Goal: Task Accomplishment & Management: Use online tool/utility

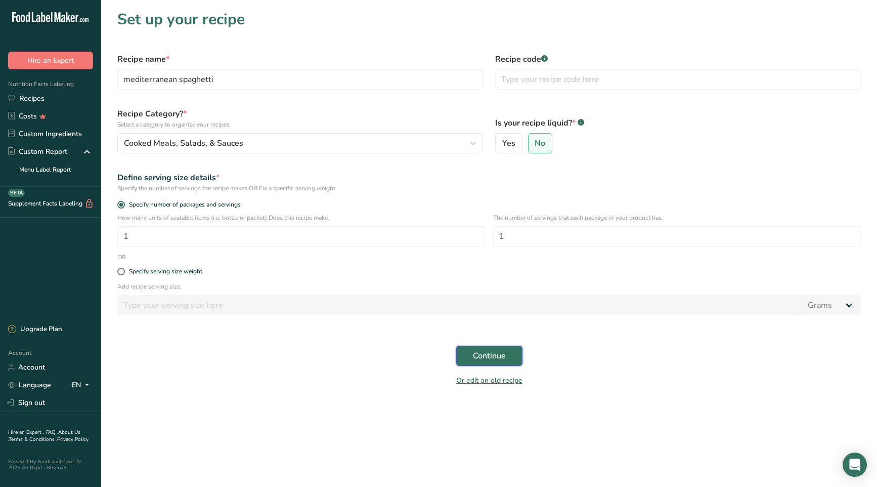
drag, startPoint x: 483, startPoint y: 360, endPoint x: 461, endPoint y: 359, distance: 21.8
click at [483, 360] on span "Continue" at bounding box center [489, 356] width 33 height 12
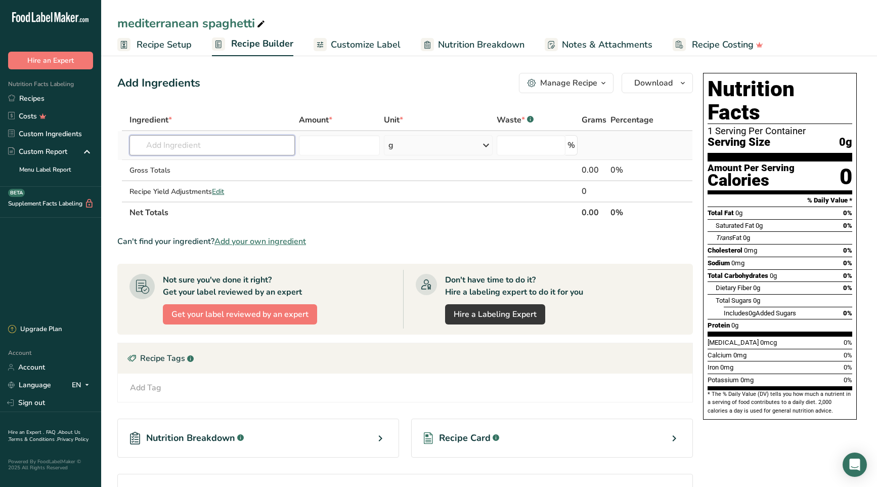
click at [204, 143] on input "text" at bounding box center [212, 145] width 165 height 20
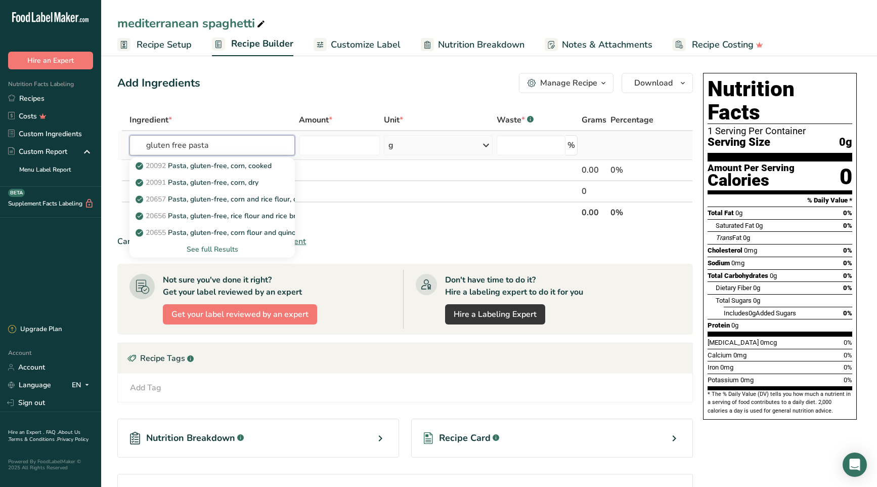
type input "gluten free pasta"
click at [213, 247] on div "See full Results" at bounding box center [212, 249] width 149 height 11
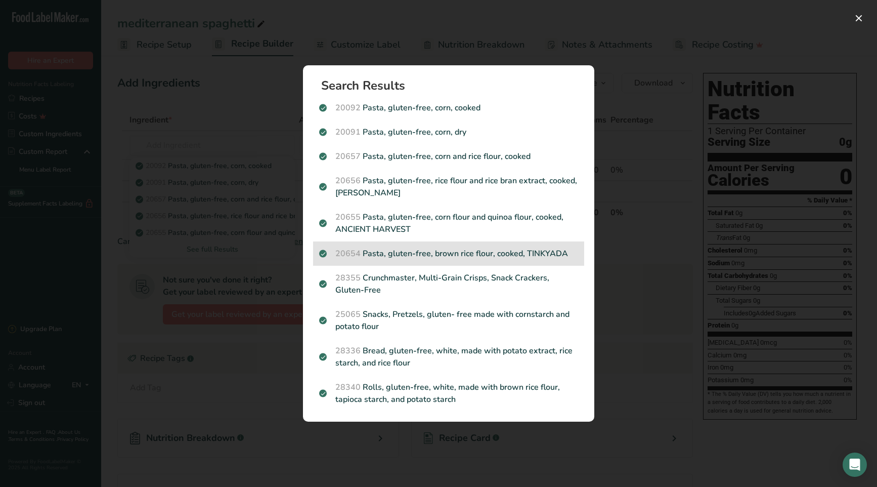
click at [426, 249] on p "20654 Pasta, gluten-free, brown rice flour, cooked, TINKYADA" at bounding box center [448, 253] width 259 height 12
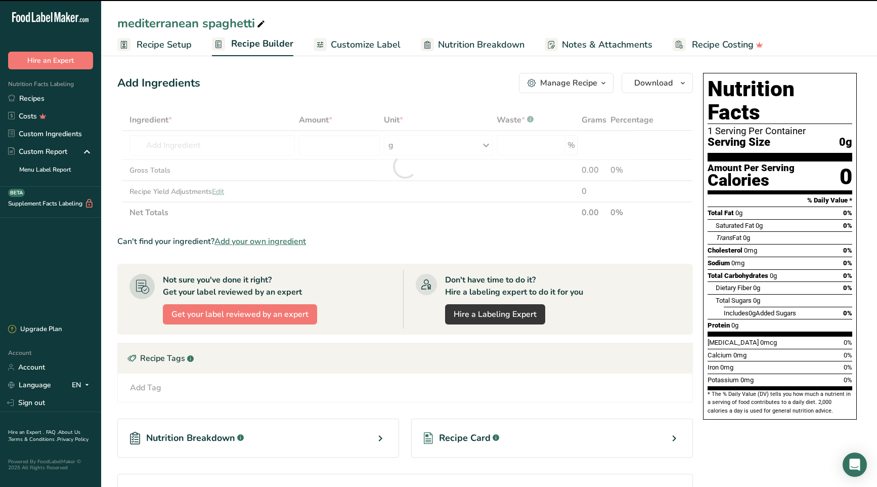
type input "0"
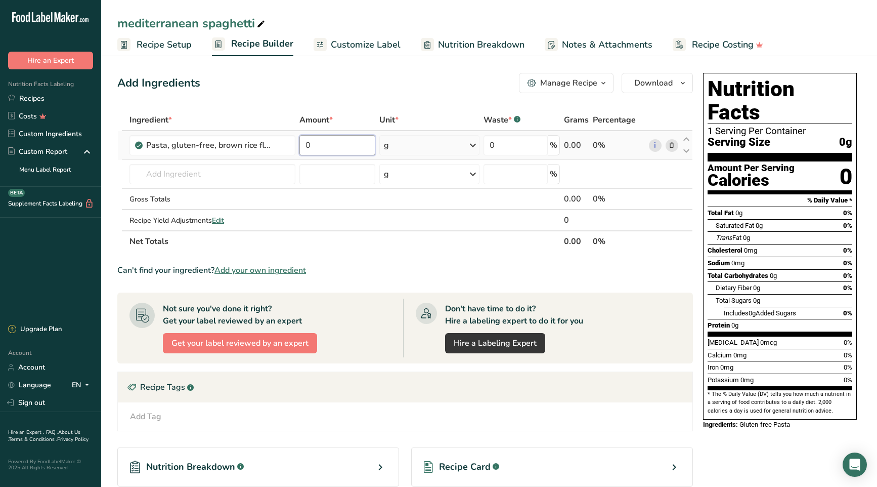
drag, startPoint x: 312, startPoint y: 145, endPoint x: 301, endPoint y: 144, distance: 11.2
click at [301, 144] on input "0" at bounding box center [338, 145] width 76 height 20
type input "133"
click at [206, 169] on div "Ingredient * Amount * Unit * Waste * .a-a{fill:#347362;}.b-a{fill:#fff;} Grams …" at bounding box center [405, 180] width 576 height 143
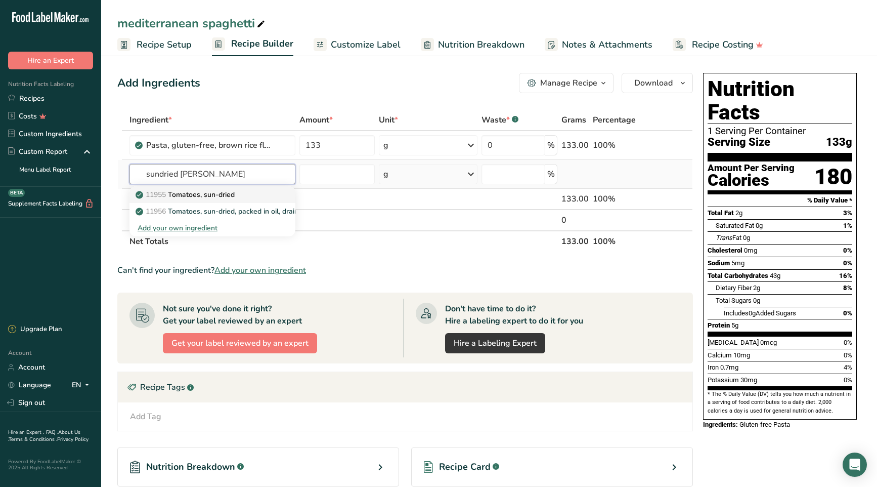
type input "Tomatoes, sun-dried"
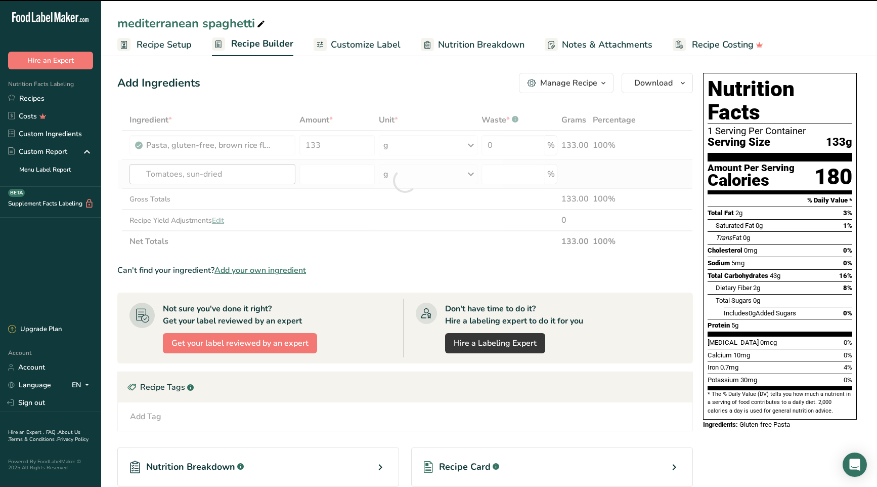
type input "0"
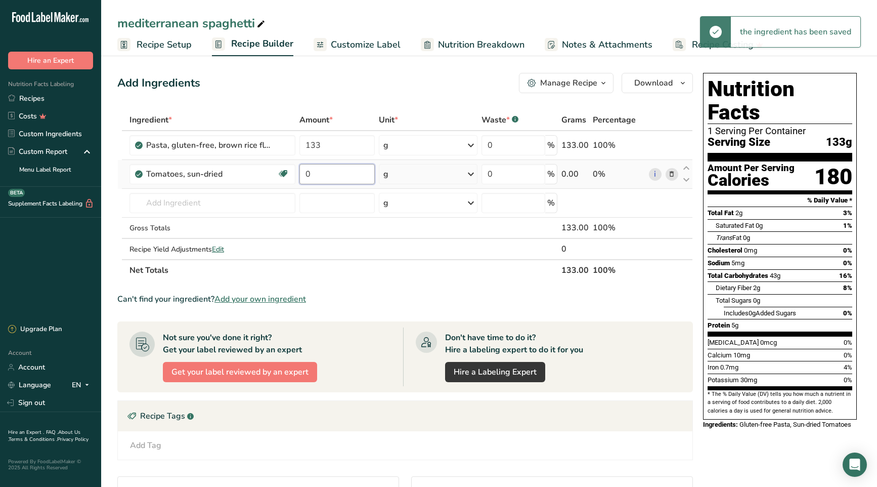
drag, startPoint x: 313, startPoint y: 174, endPoint x: 300, endPoint y: 172, distance: 13.7
click at [300, 172] on input "0" at bounding box center [337, 174] width 75 height 20
type input "19"
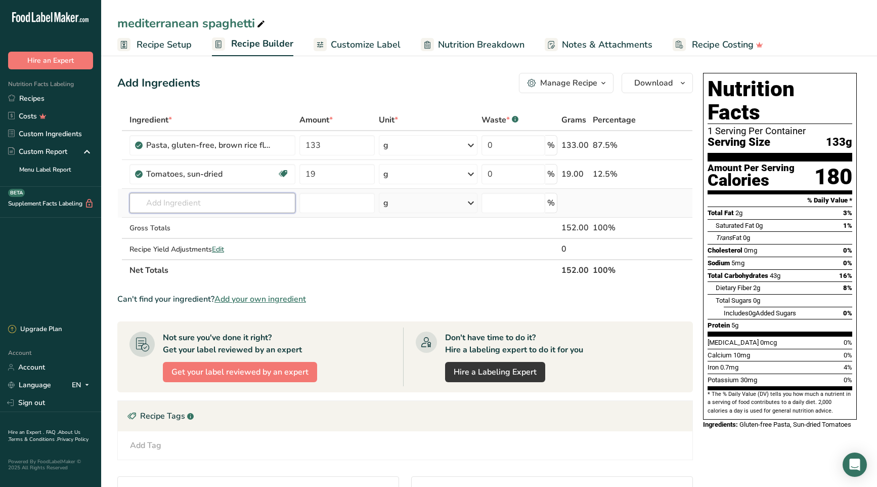
click at [176, 202] on div "Ingredient * Amount * Unit * Waste * .a-a{fill:#347362;}.b-a{fill:#fff;} Grams …" at bounding box center [405, 195] width 576 height 172
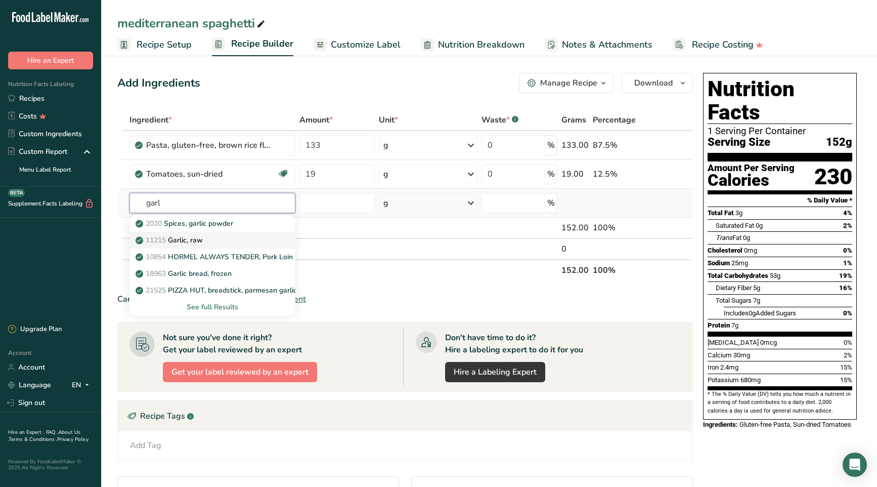
type input "Garlic, raw"
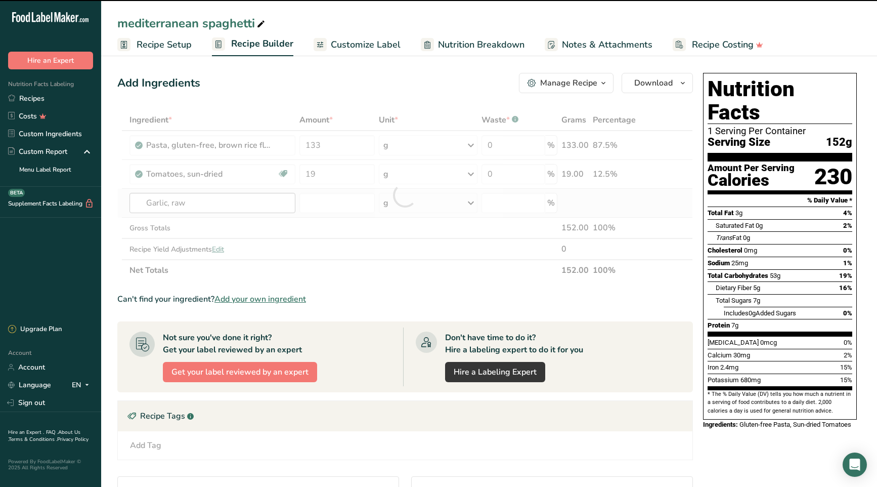
type input "0"
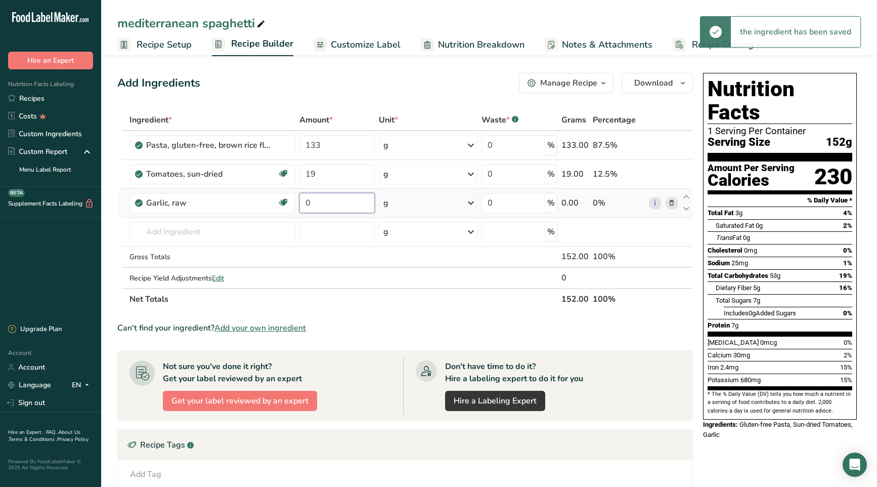
click at [306, 198] on input "0" at bounding box center [337, 203] width 75 height 20
type input "7.5"
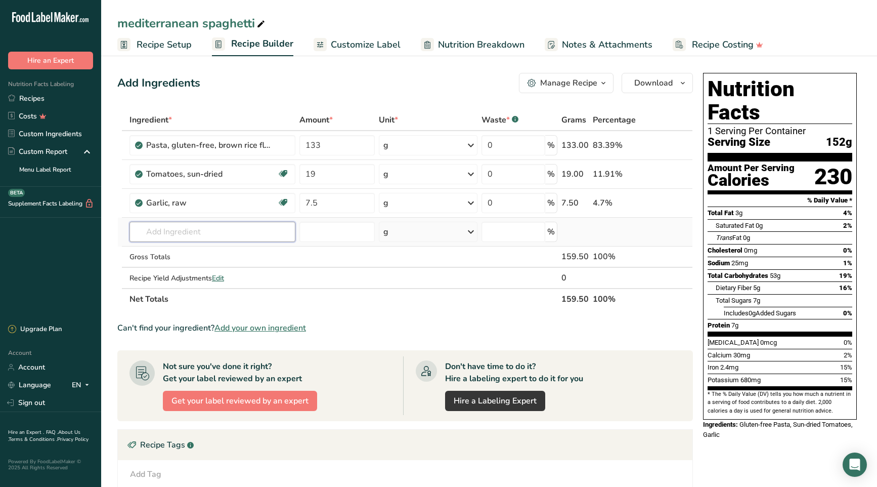
click at [228, 226] on div "Ingredient * Amount * Unit * Waste * .a-a{fill:#347362;}.b-a{fill:#fff;} Grams …" at bounding box center [405, 209] width 576 height 200
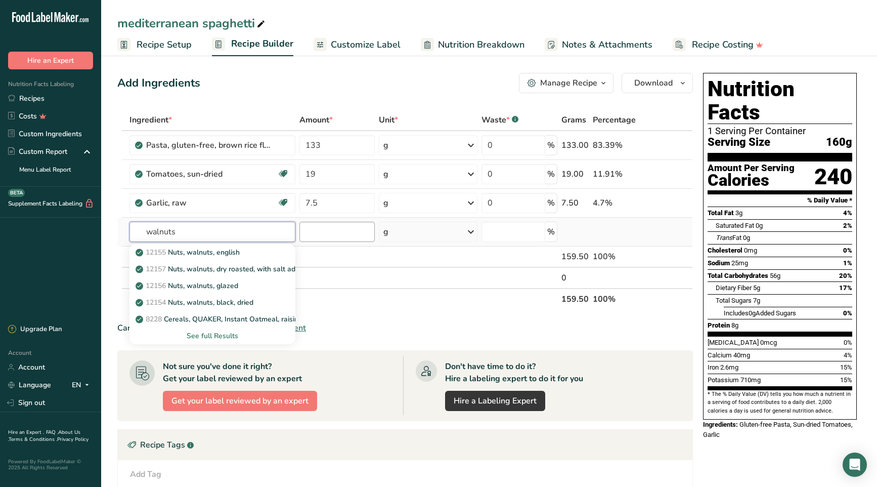
type input "walnuts"
click at [308, 236] on input "number" at bounding box center [337, 232] width 75 height 20
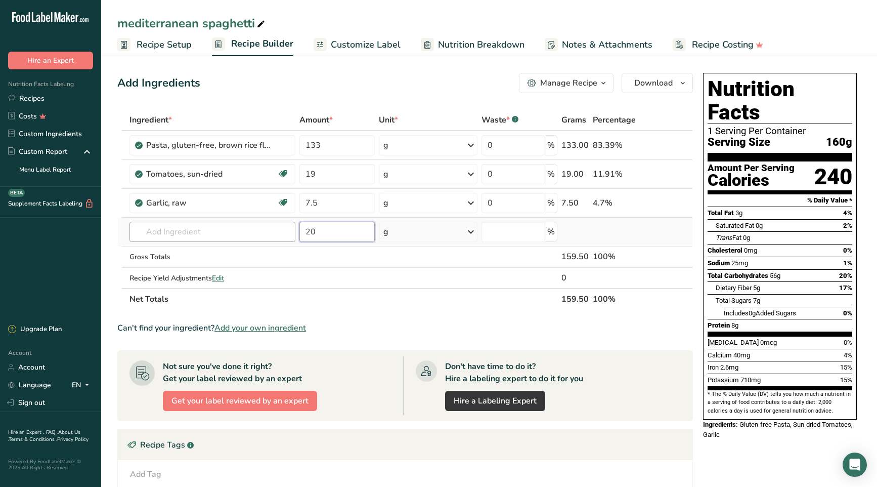
type input "20"
click at [216, 233] on input "text" at bounding box center [213, 232] width 166 height 20
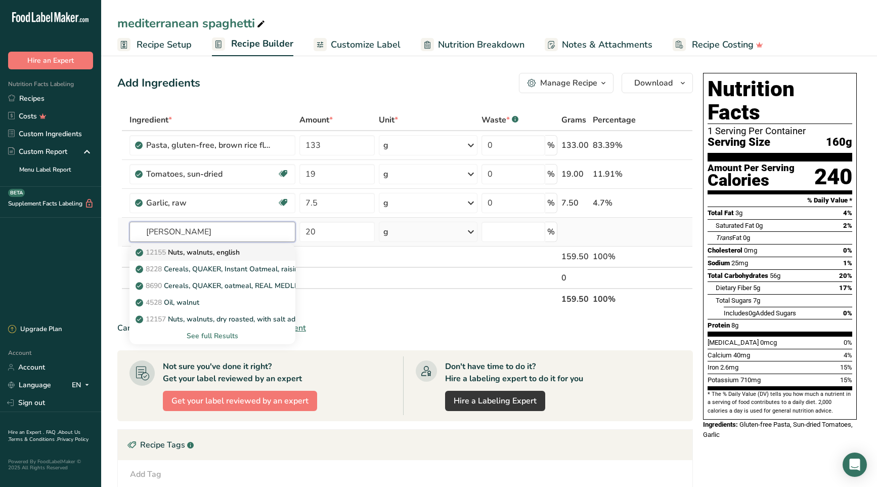
type input "Nuts, walnuts, english"
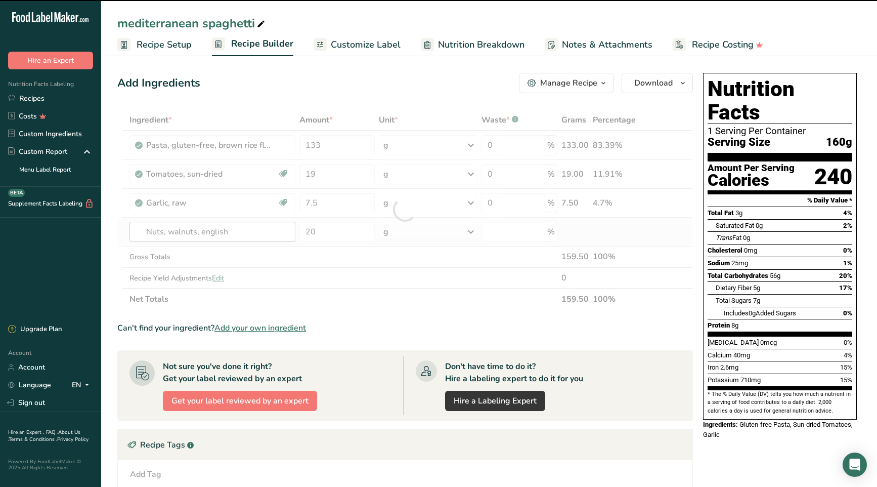
type input "0"
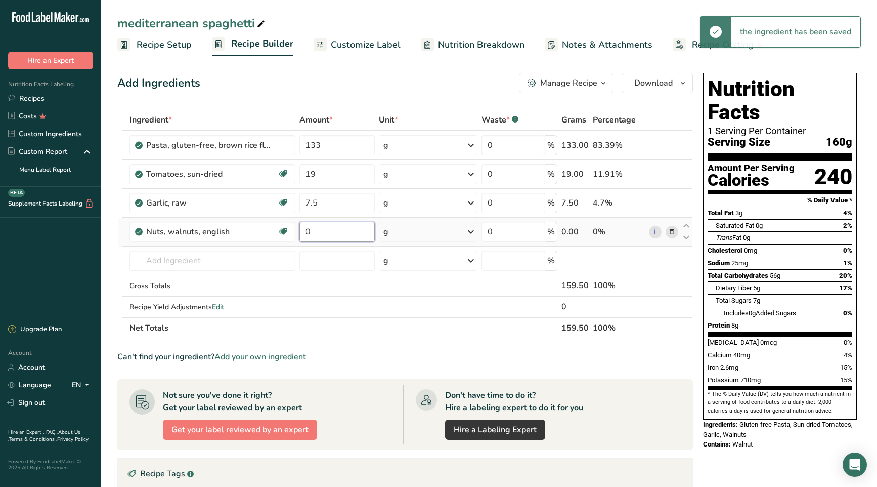
drag, startPoint x: 317, startPoint y: 234, endPoint x: 306, endPoint y: 231, distance: 11.9
click at [306, 231] on input "0" at bounding box center [337, 232] width 75 height 20
type input "20"
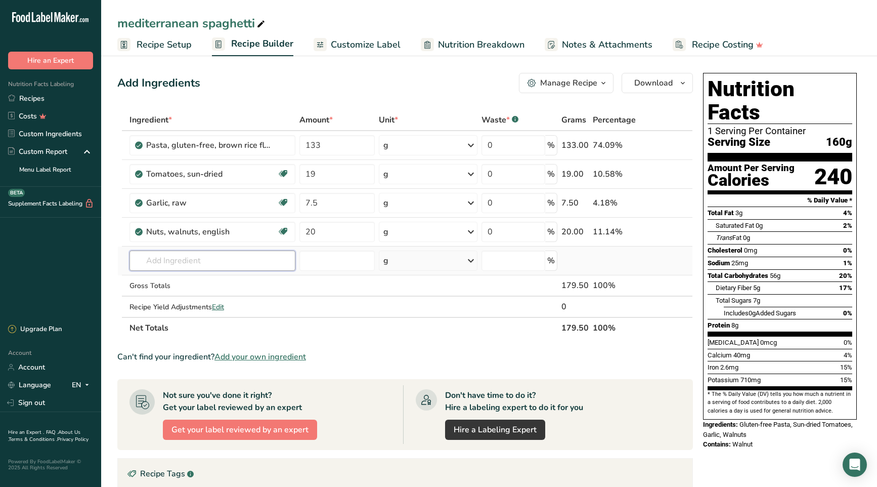
click at [205, 258] on div "Ingredient * Amount * Unit * Waste * .a-a{fill:#347362;}.b-a{fill:#fff;} Grams …" at bounding box center [405, 223] width 576 height 229
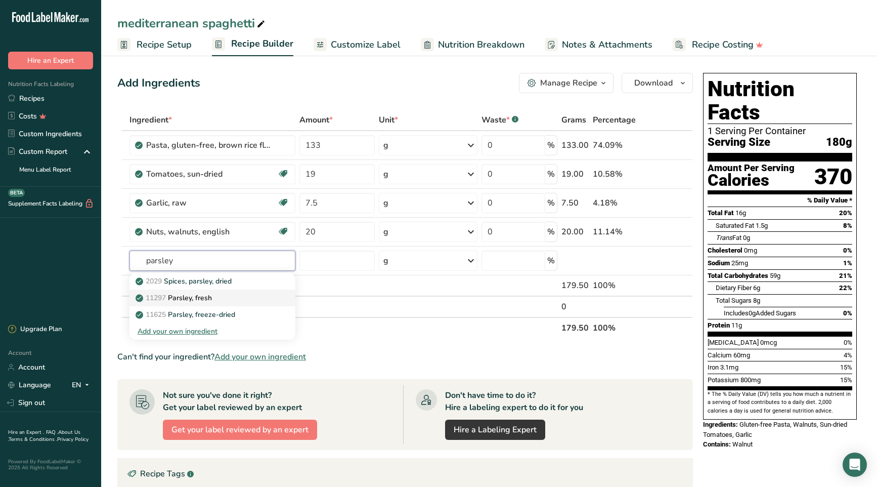
type input "Parsley, fresh"
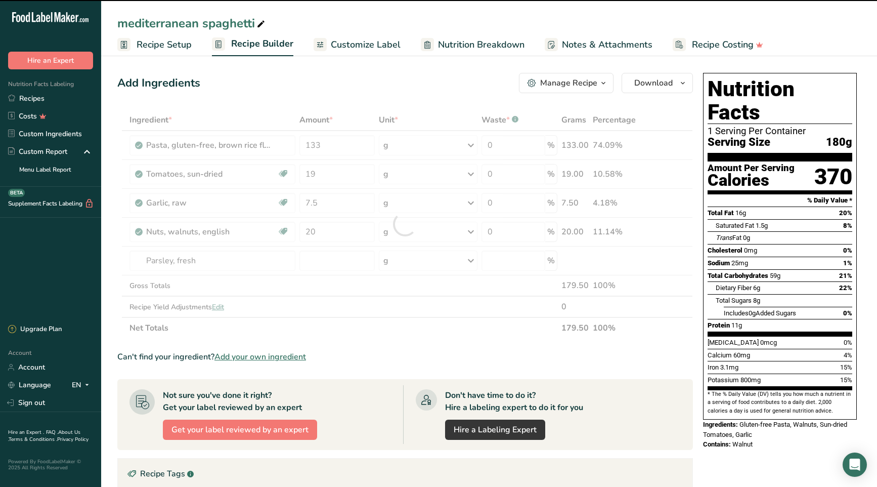
type input "0"
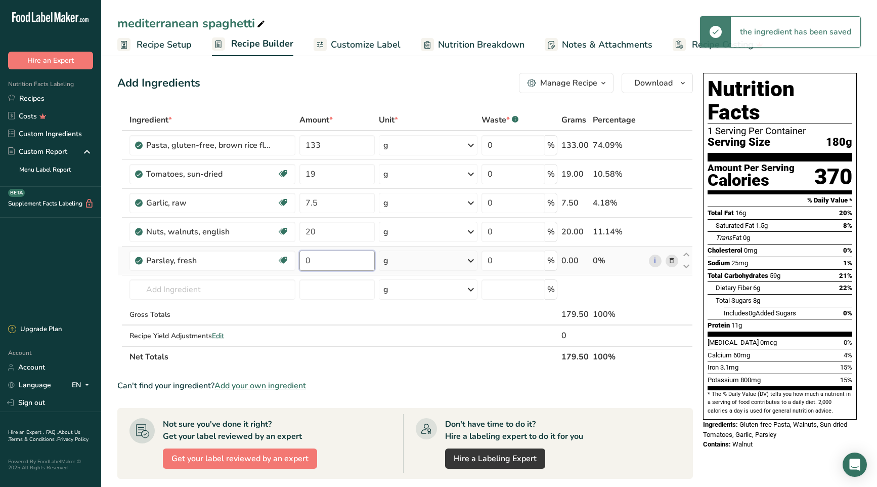
drag, startPoint x: 313, startPoint y: 262, endPoint x: 306, endPoint y: 261, distance: 7.2
click at [306, 261] on input "0" at bounding box center [337, 260] width 75 height 20
type input "11.5"
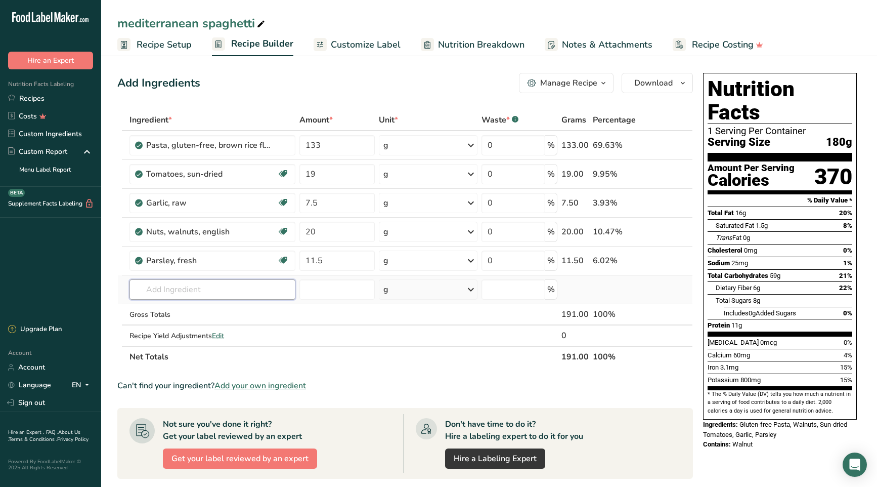
click at [224, 288] on div "Ingredient * Amount * Unit * Waste * .a-a{fill:#347362;}.b-a{fill:#fff;} Grams …" at bounding box center [405, 238] width 576 height 258
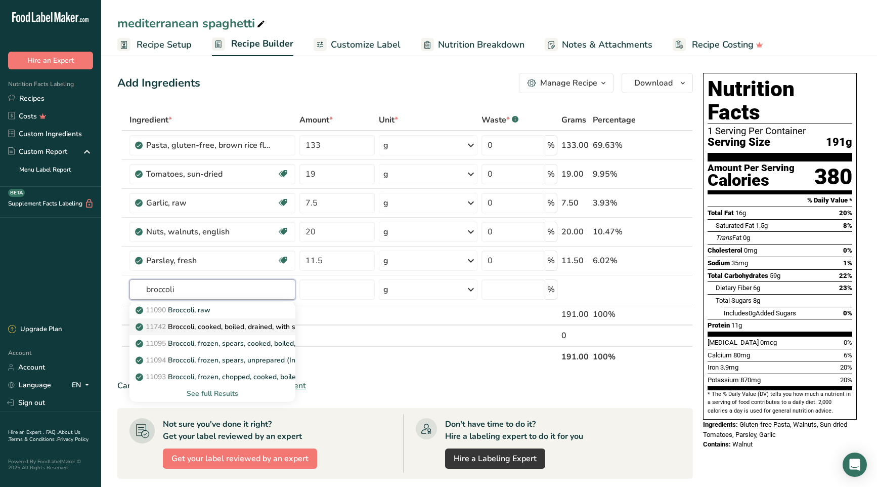
type input "Broccoli, cooked, boiled, drained, with salt"
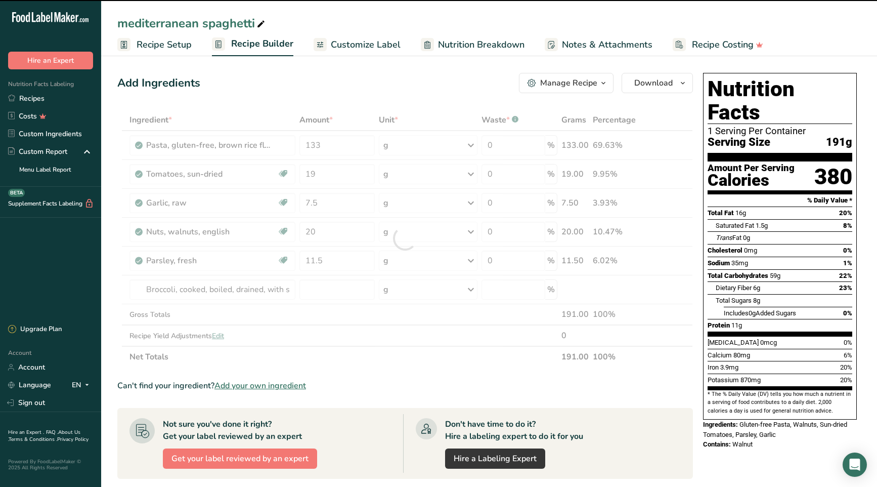
type input "0"
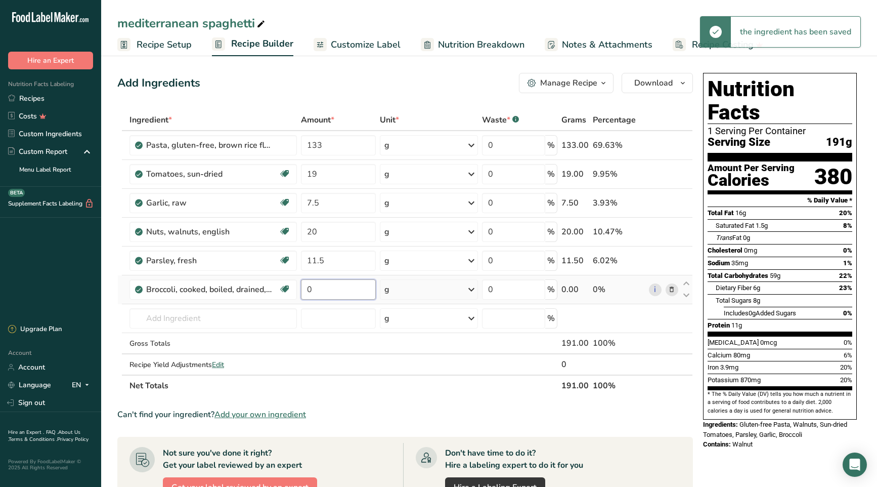
drag, startPoint x: 300, startPoint y: 289, endPoint x: 311, endPoint y: 302, distance: 17.2
click at [300, 289] on td "0" at bounding box center [338, 289] width 79 height 29
type input "26.5"
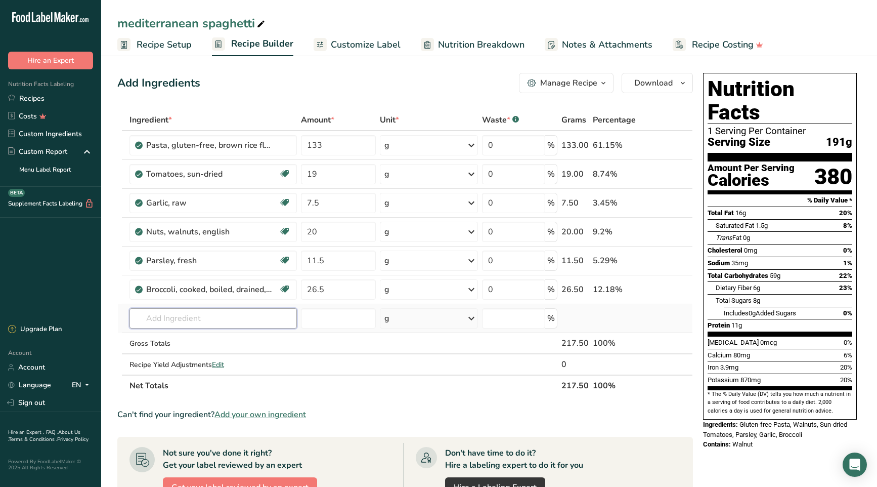
click at [182, 321] on div "Ingredient * Amount * Unit * Waste * .a-a{fill:#347362;}.b-a{fill:#fff;} Grams …" at bounding box center [405, 252] width 576 height 287
type input "r"
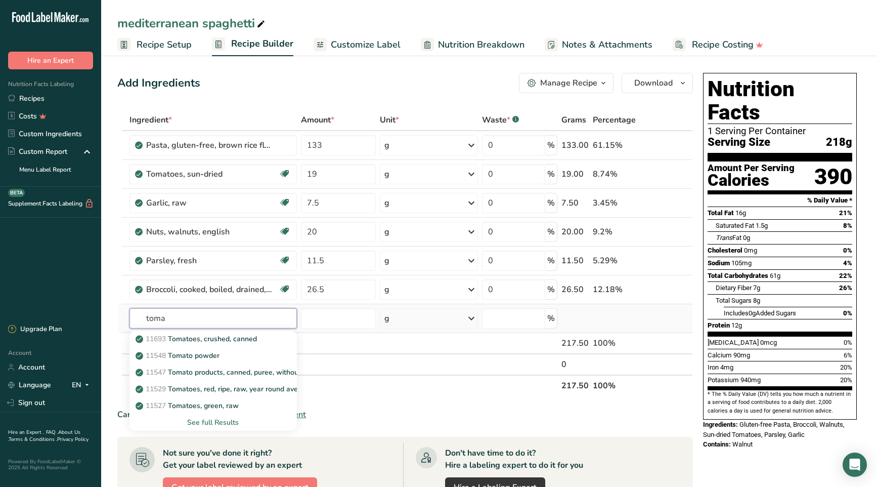
type input "toma"
click at [211, 418] on div "See full Results" at bounding box center [213, 422] width 151 height 11
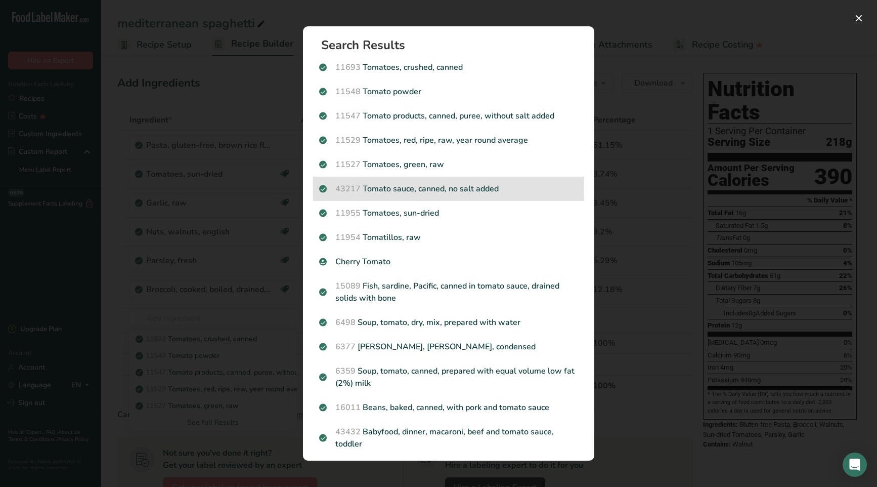
scroll to position [3, 0]
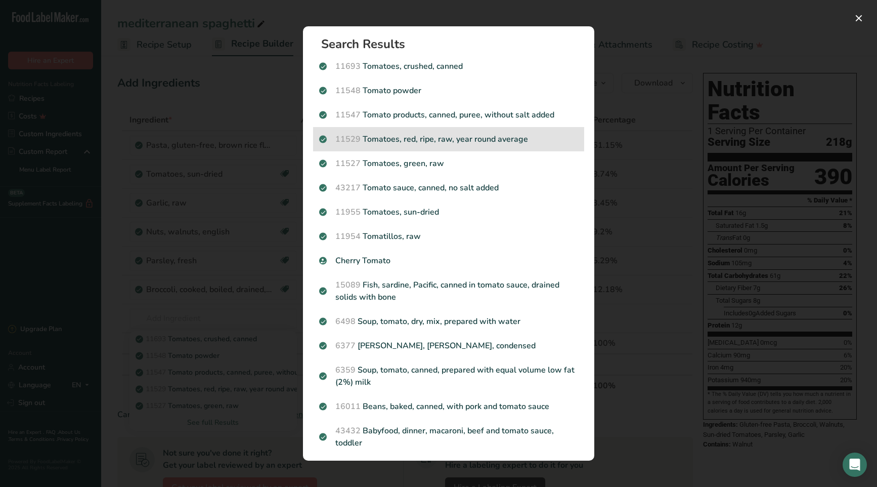
click at [459, 143] on p "11529 Tomatoes, red, ripe, raw, year round average" at bounding box center [448, 139] width 259 height 12
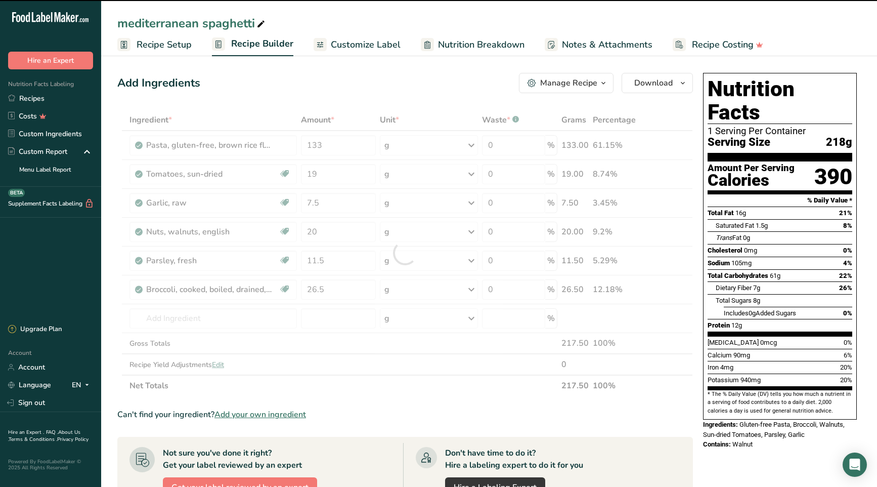
type input "0"
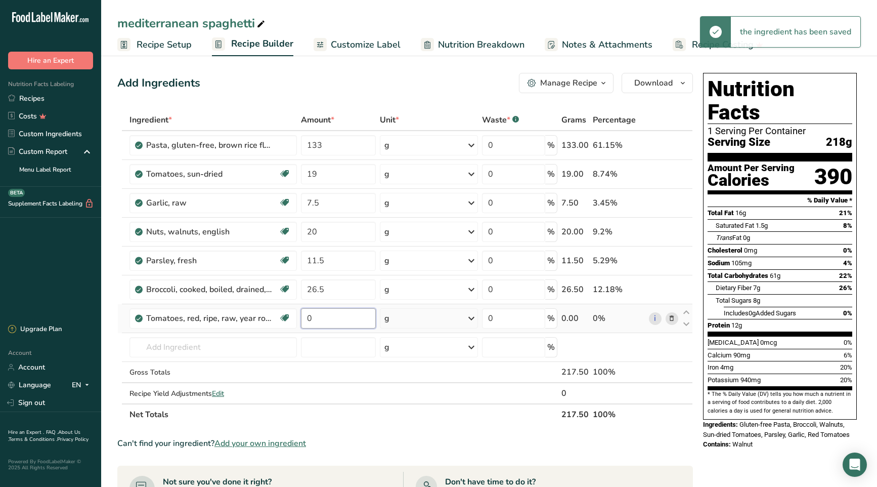
click at [303, 322] on input "0" at bounding box center [338, 318] width 75 height 20
type input "30.5"
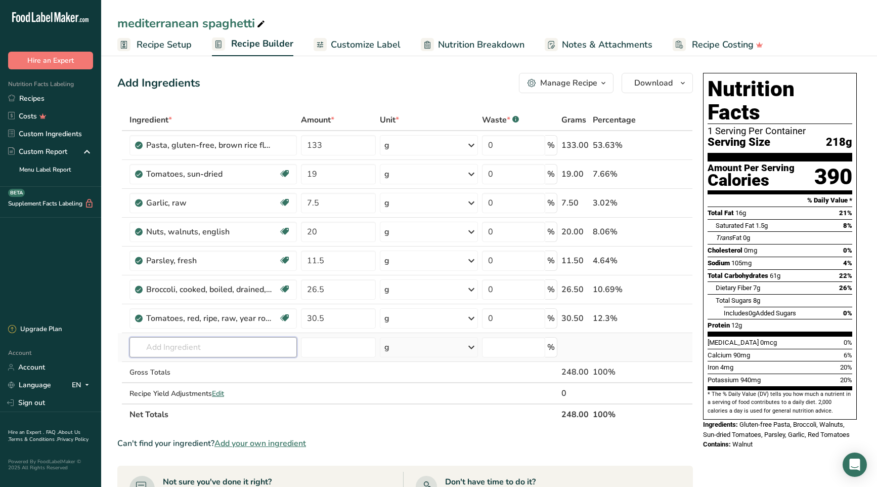
click at [218, 350] on div "Ingredient * Amount * Unit * Waste * .a-a{fill:#347362;}.b-a{fill:#fff;} Grams …" at bounding box center [405, 267] width 576 height 316
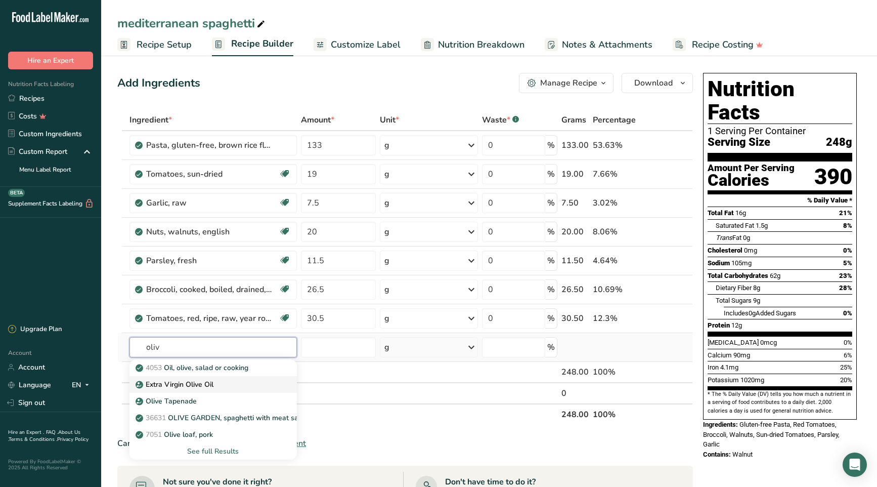
type input "Extra Virgin Olive Oil"
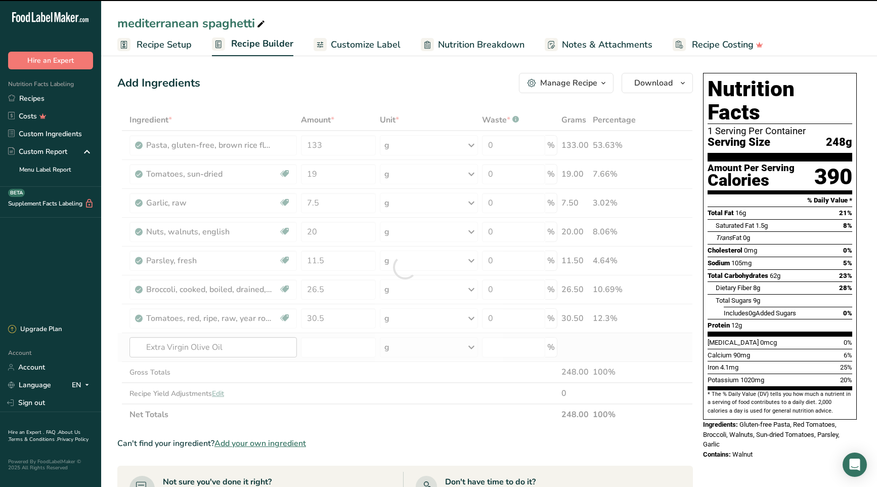
type input "0"
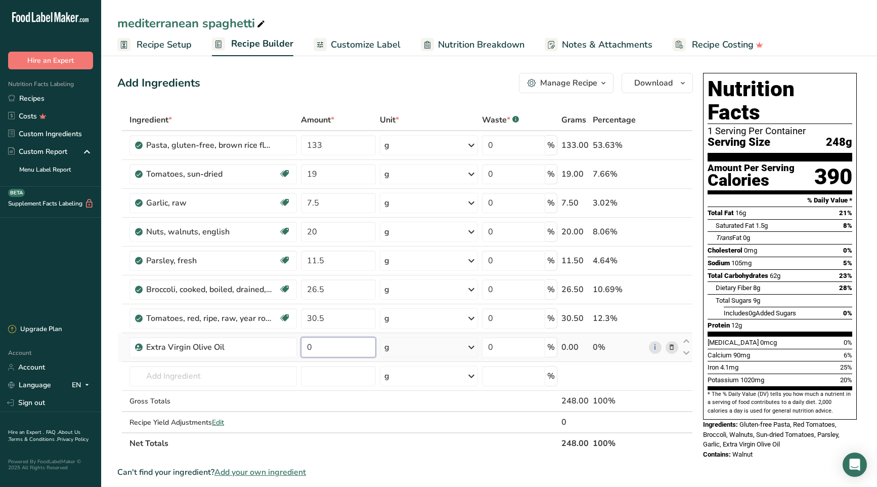
drag, startPoint x: 314, startPoint y: 345, endPoint x: 309, endPoint y: 345, distance: 5.6
click at [309, 345] on input "0" at bounding box center [338, 347] width 75 height 20
type input "19.05"
click at [246, 377] on div "Ingredient * Amount * Unit * Waste * .a-a{fill:#347362;}.b-a{fill:#fff;} Grams …" at bounding box center [405, 281] width 576 height 345
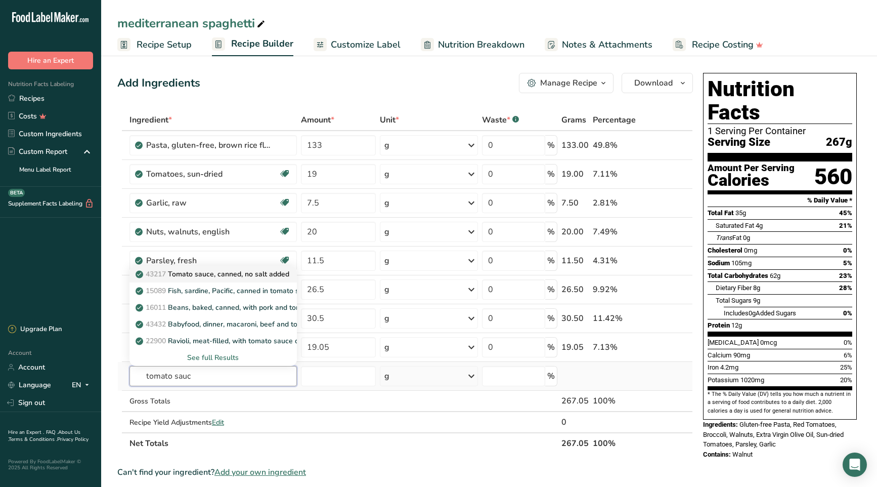
type input "tomato sauc"
click at [268, 275] on p "43217 Tomato sauce, canned, no salt added" at bounding box center [214, 274] width 152 height 11
type input "Tomato sauce, canned, no salt added"
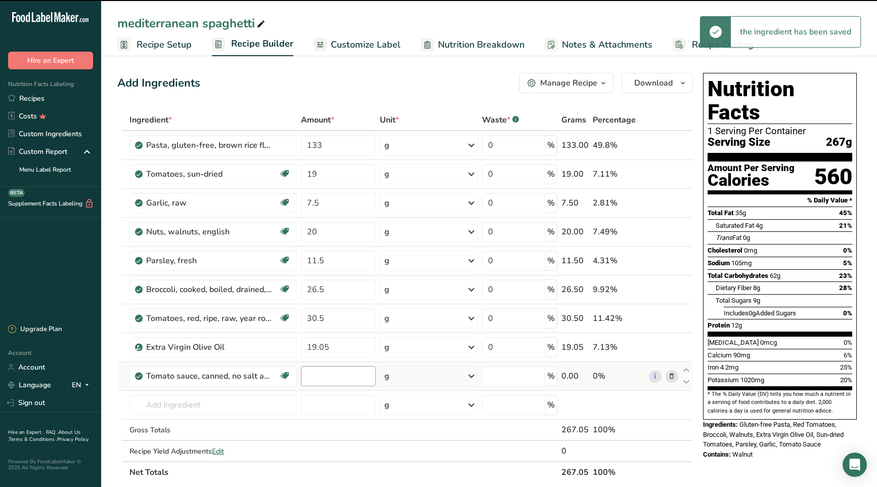
type input "0"
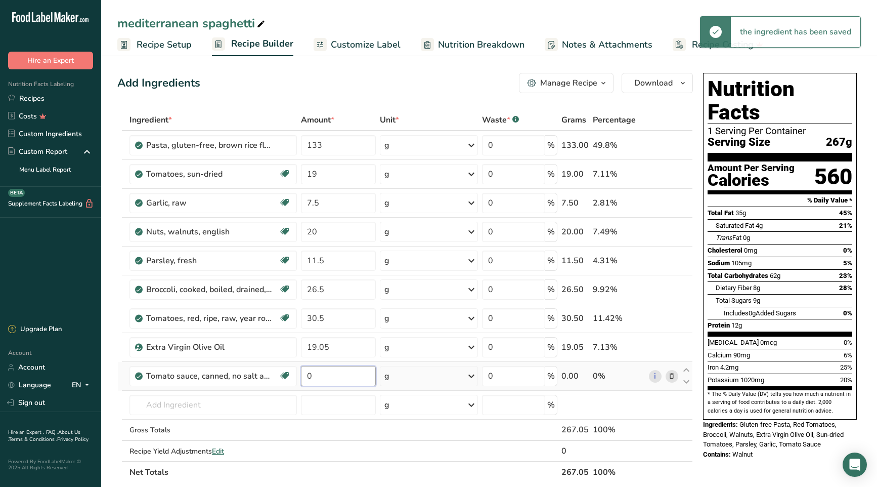
click at [305, 375] on input "0" at bounding box center [338, 376] width 75 height 20
type input "57"
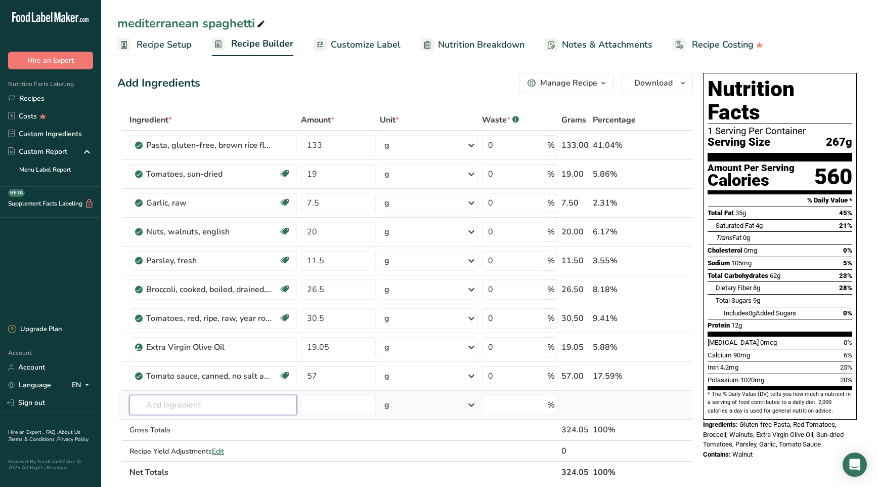
click at [227, 405] on div "Ingredient * Amount * Unit * Waste * .a-a{fill:#347362;}.b-a{fill:#fff;} Grams …" at bounding box center [405, 295] width 576 height 373
click at [174, 405] on input "text" at bounding box center [213, 405] width 167 height 20
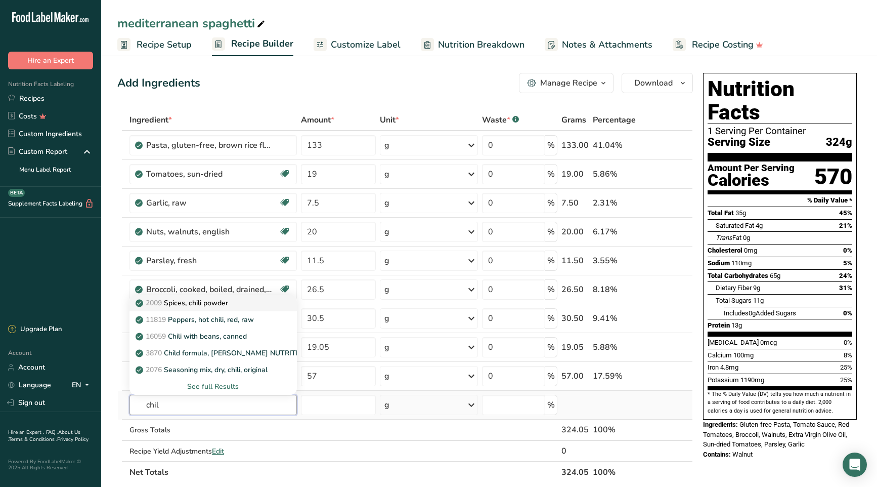
type input "chil"
click at [206, 305] on p "2009 Spices, chili powder" at bounding box center [183, 302] width 91 height 11
type input "Spices, chili powder"
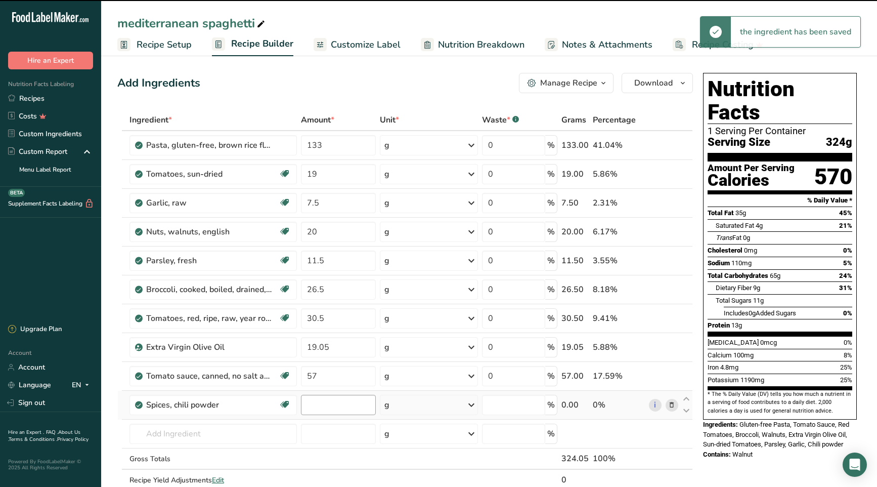
type input "0"
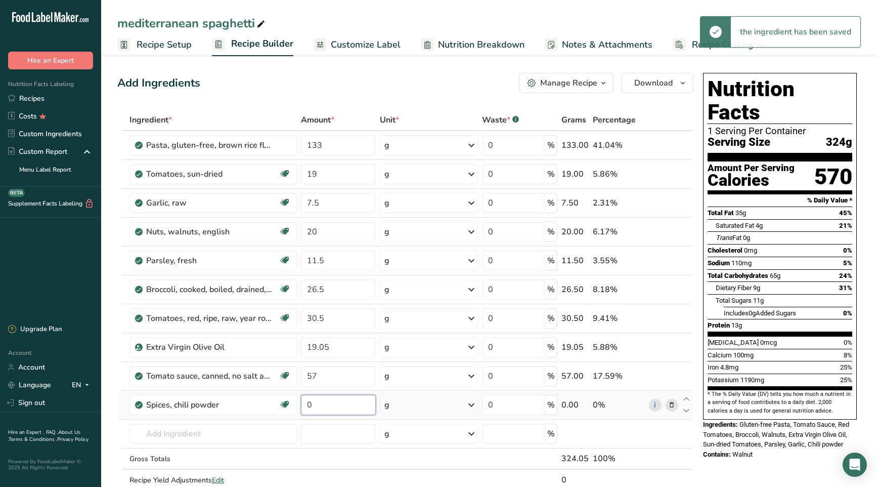
drag, startPoint x: 305, startPoint y: 406, endPoint x: 298, endPoint y: 405, distance: 6.6
click at [299, 405] on td "0" at bounding box center [338, 405] width 79 height 29
type input "7"
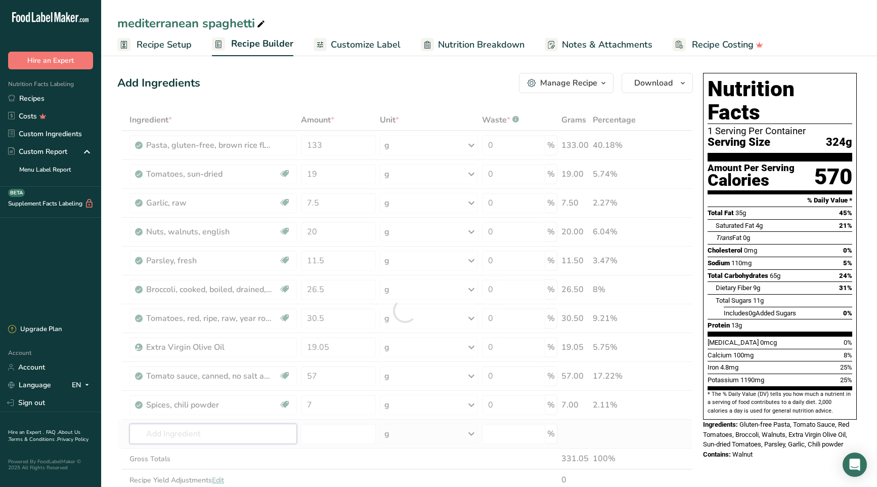
click at [253, 434] on div "Ingredient * Amount * Unit * Waste * .a-a{fill:#347362;}.b-a{fill:#fff;} Grams …" at bounding box center [405, 310] width 576 height 402
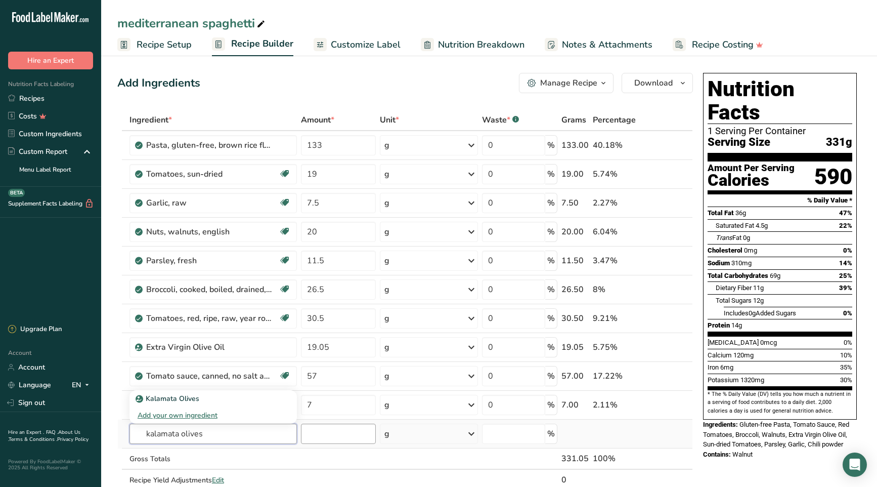
type input "kalamata olives"
click at [342, 437] on input "number" at bounding box center [338, 433] width 75 height 20
type input "19"
click at [197, 433] on input "text" at bounding box center [213, 433] width 167 height 20
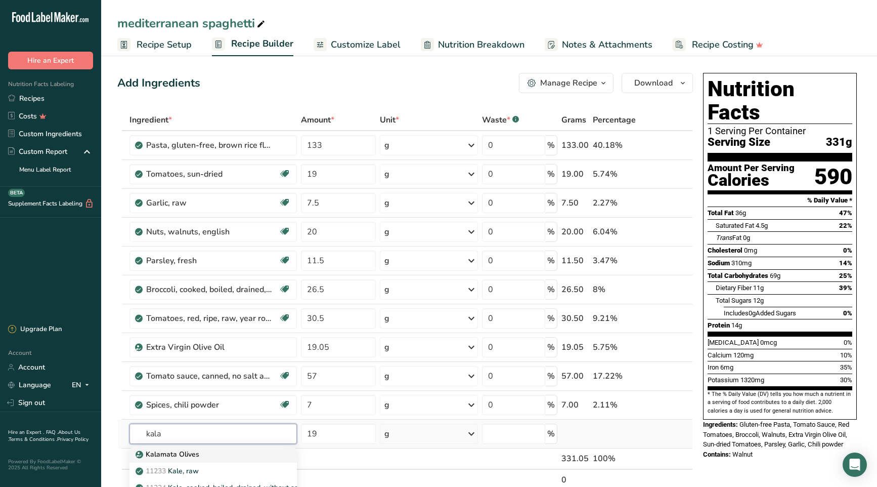
type input "kala"
click at [194, 454] on p "Kalamata Olives" at bounding box center [169, 454] width 62 height 11
type input "Kalamata Olives"
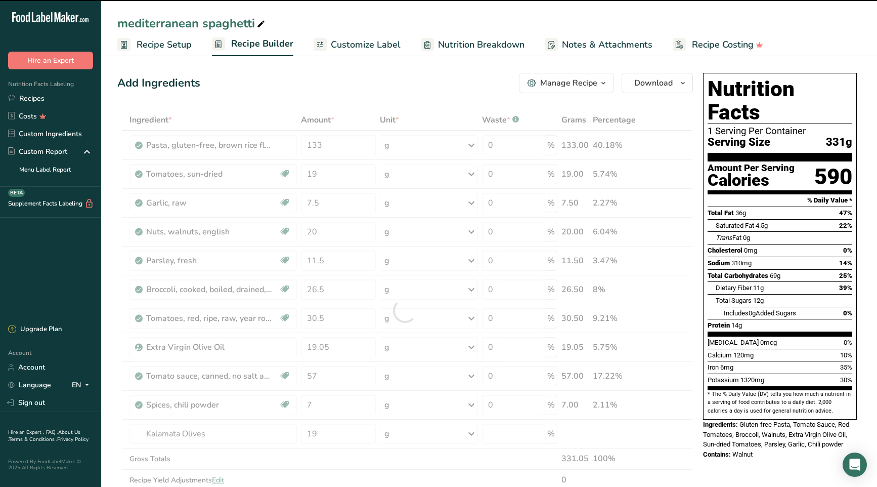
type input "0"
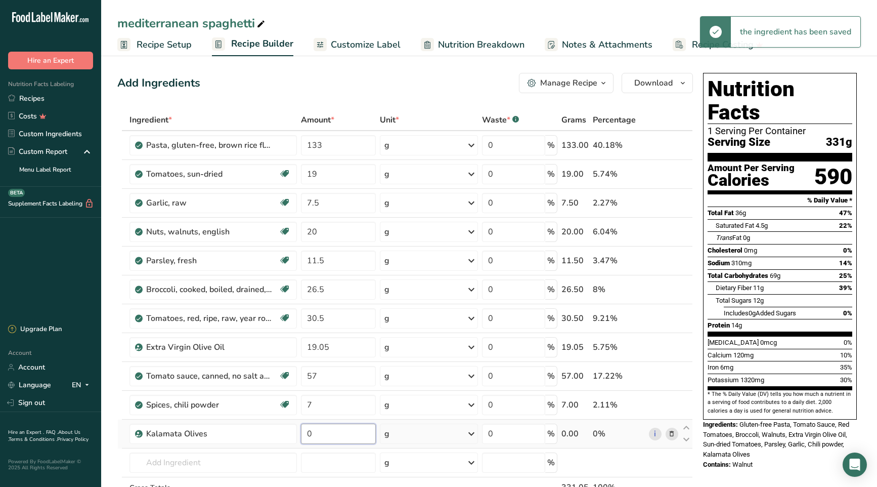
drag, startPoint x: 322, startPoint y: 433, endPoint x: 298, endPoint y: 433, distance: 23.8
click at [298, 433] on tr "Kalamata Olives 0 g Weight Units g kg mg See more Volume Units l Volume units r…" at bounding box center [405, 433] width 575 height 29
type input "19"
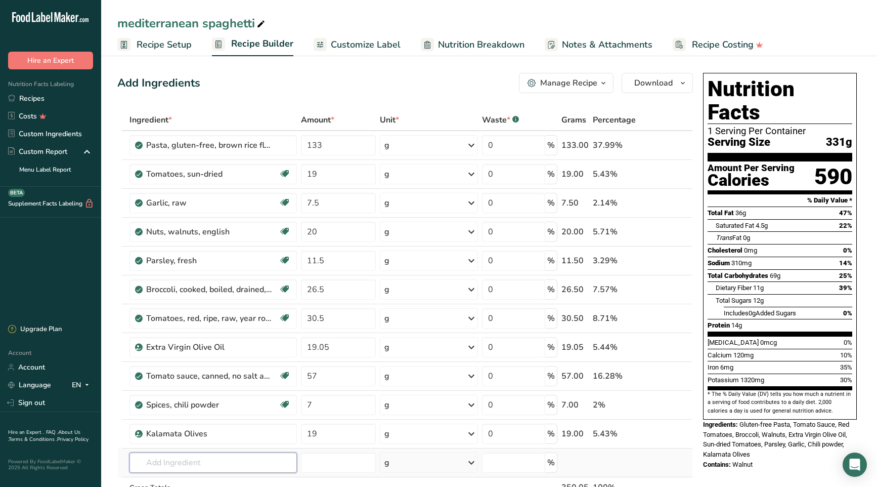
click at [183, 460] on div "Ingredient * Amount * Unit * Waste * .a-a{fill:#347362;}.b-a{fill:#fff;} Grams …" at bounding box center [405, 324] width 576 height 431
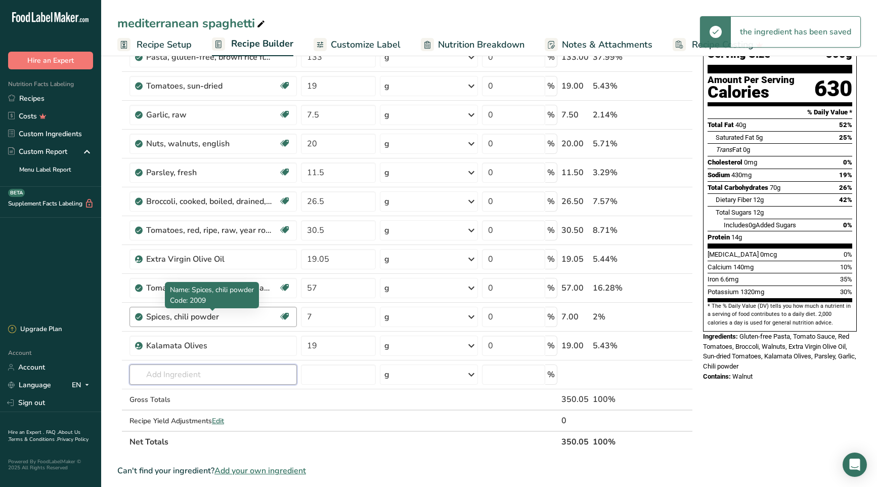
scroll to position [89, 0]
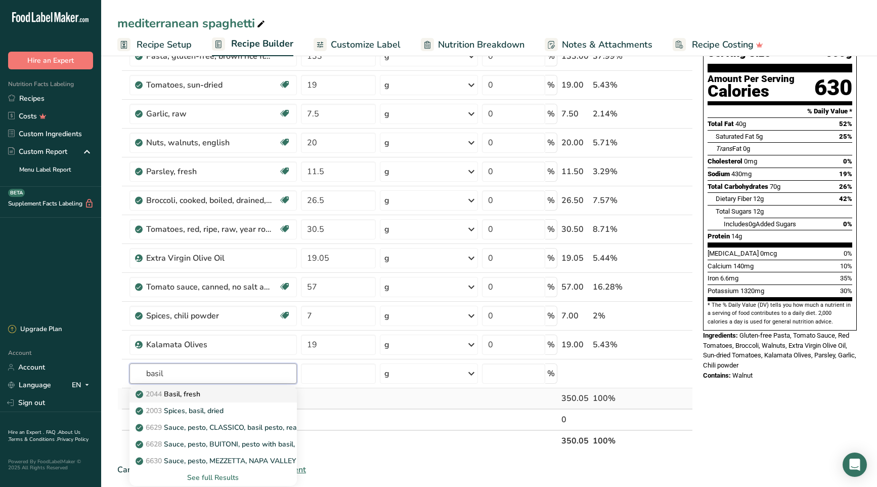
type input "Basil, fresh"
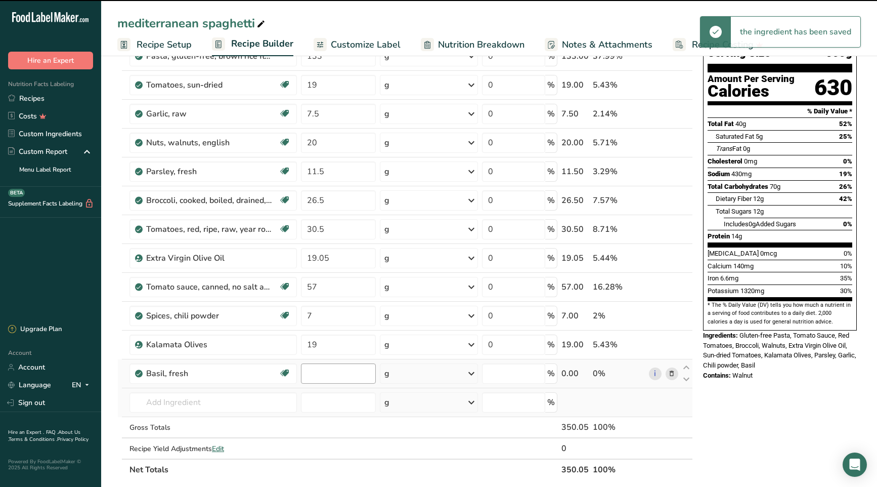
type input "0"
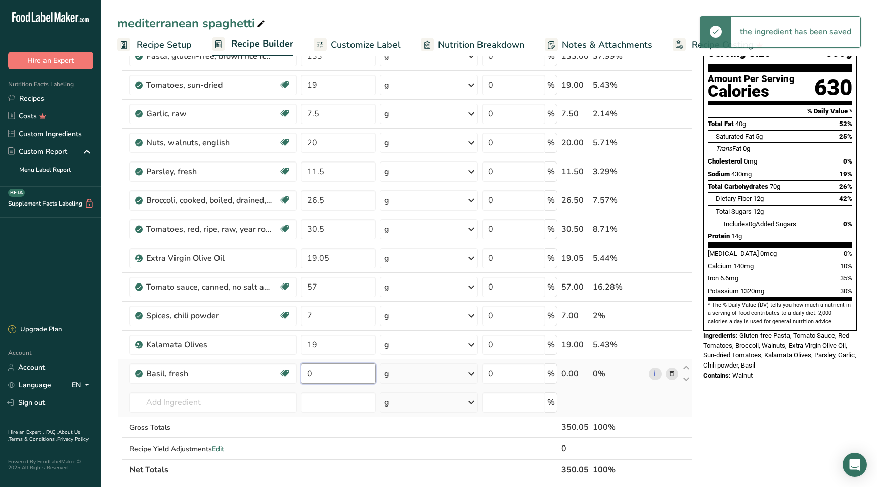
drag, startPoint x: 338, startPoint y: 375, endPoint x: 308, endPoint y: 372, distance: 30.5
click at [308, 372] on input "0" at bounding box center [338, 373] width 75 height 20
type input "11.5"
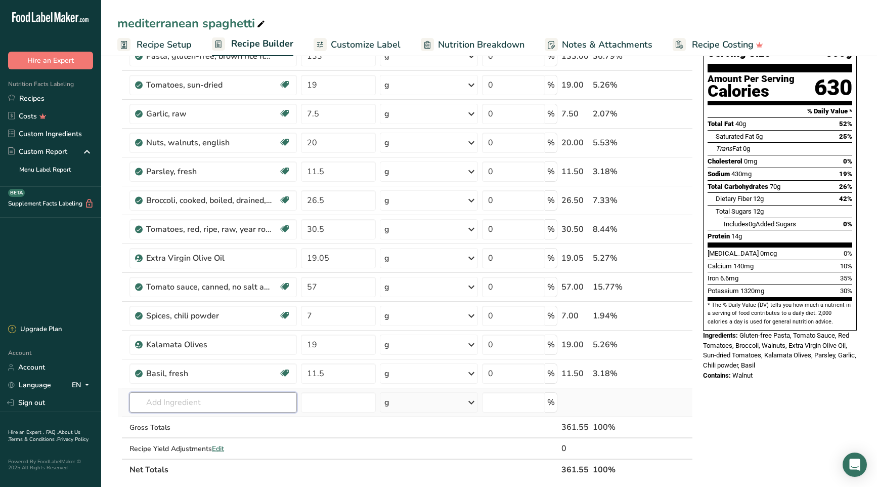
click at [201, 399] on div "Ingredient * Amount * Unit * Waste * .a-a{fill:#347362;}.b-a{fill:#fff;} Grams …" at bounding box center [405, 250] width 576 height 460
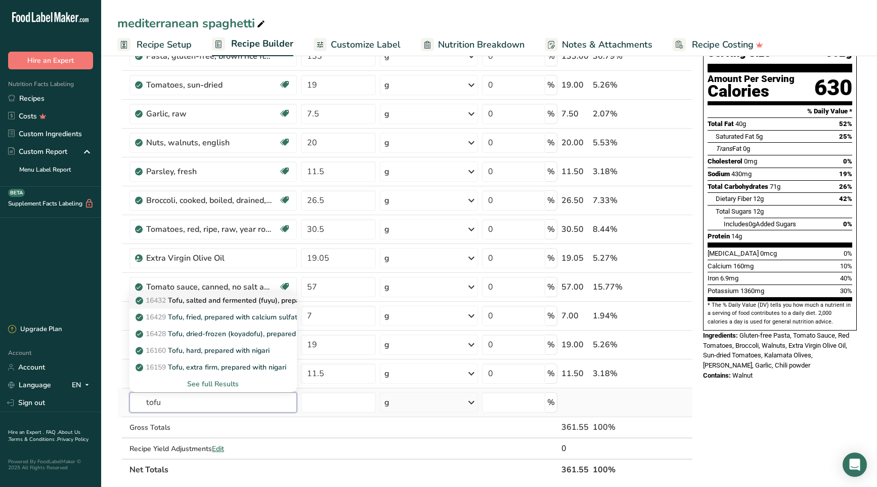
type input "tofu"
click at [209, 301] on p "16432 Tofu, salted and fermented (fuyu), prepared with calcium sulfate" at bounding box center [258, 300] width 241 height 11
type input "Tofu, salted and fermented (fuyu), prepared with calcium sulfate"
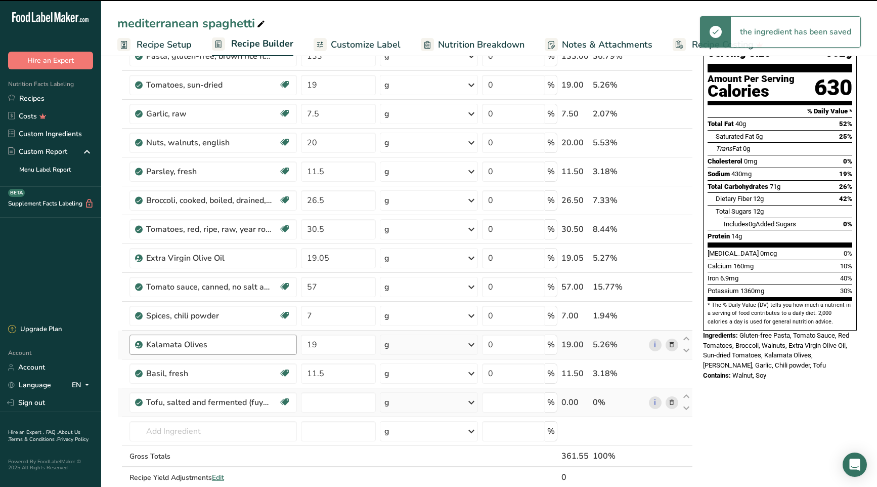
type input "0"
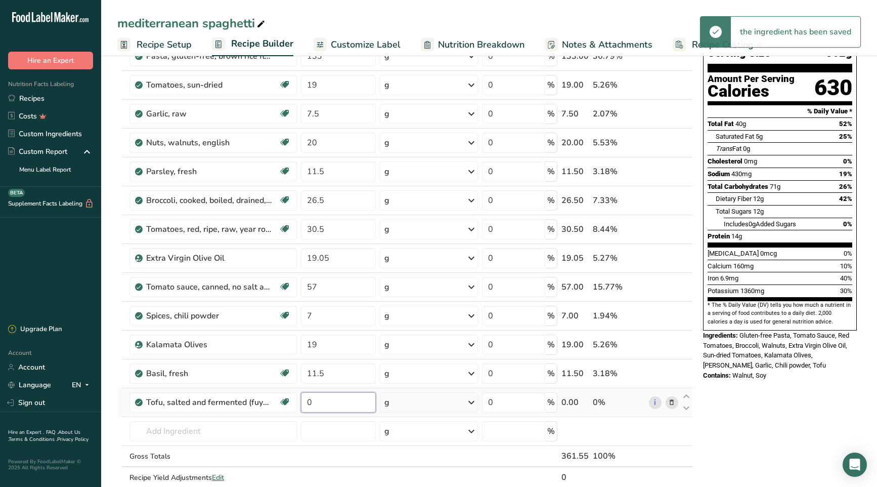
drag, startPoint x: 318, startPoint y: 402, endPoint x: 304, endPoint y: 401, distance: 13.7
click at [304, 401] on input "0" at bounding box center [338, 402] width 75 height 20
type input "38"
click at [726, 414] on div "Nutrition Facts 1 Serving Per Container Serving Size 362g Amount Per Serving Ca…" at bounding box center [780, 440] width 162 height 921
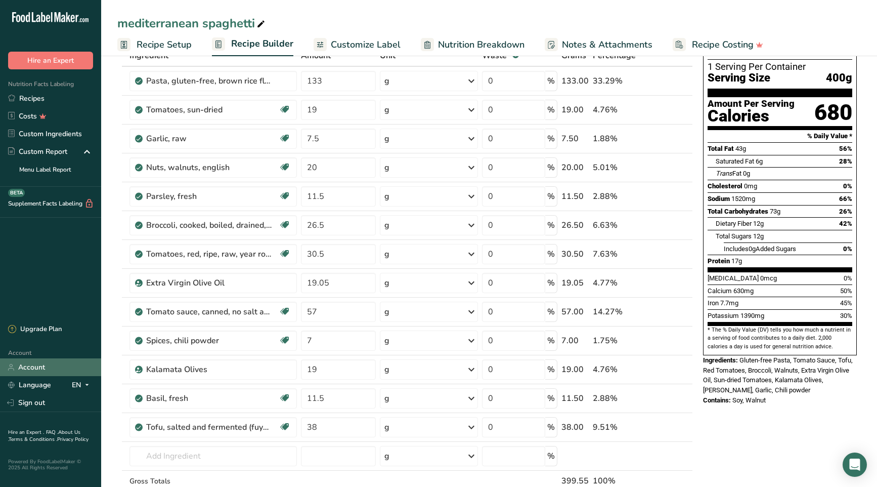
scroll to position [0, 0]
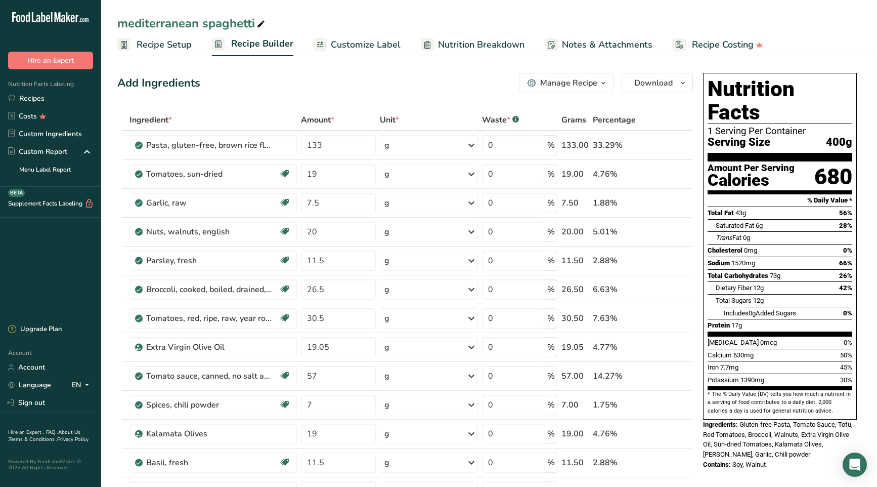
click at [170, 44] on span "Recipe Setup" at bounding box center [164, 45] width 55 height 14
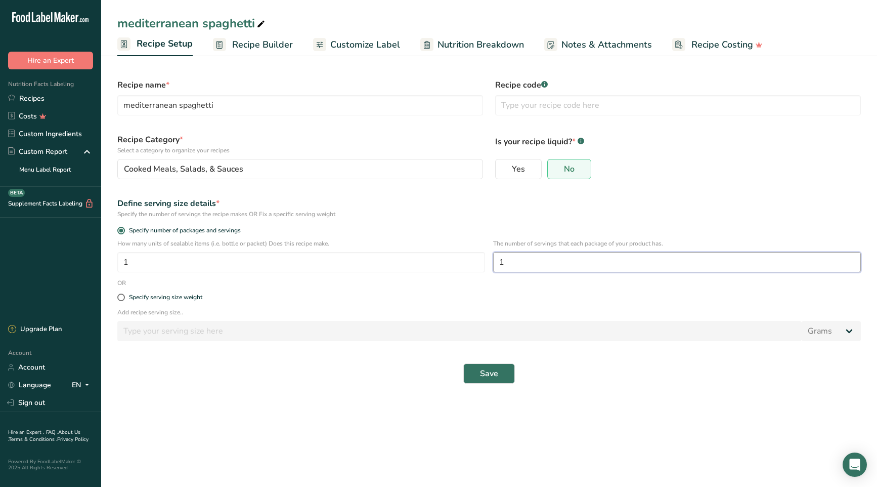
drag, startPoint x: 512, startPoint y: 262, endPoint x: 503, endPoint y: 263, distance: 8.7
click at [503, 263] on input "1" at bounding box center [677, 262] width 368 height 20
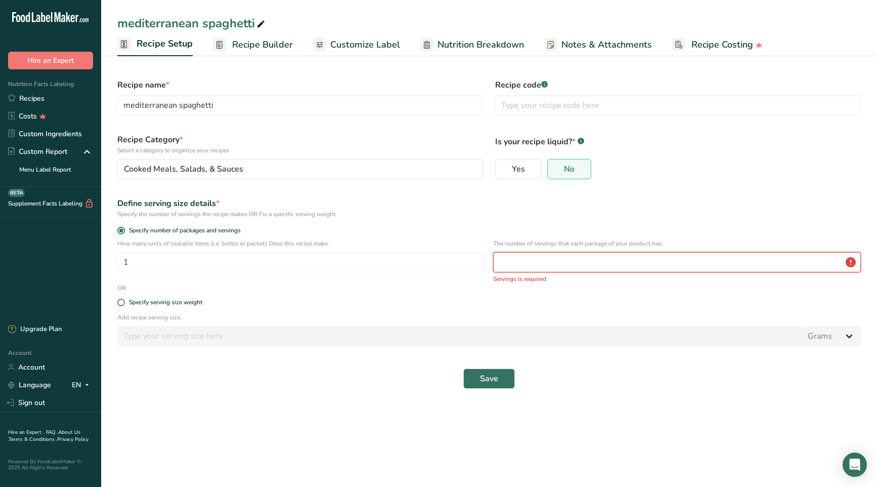
type input "1"
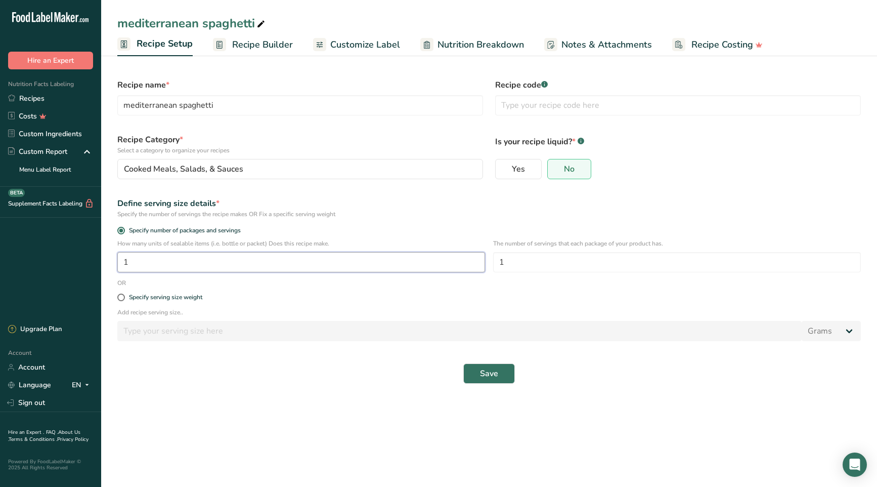
drag, startPoint x: 155, startPoint y: 267, endPoint x: 118, endPoint y: 262, distance: 37.9
click at [118, 262] on input "1" at bounding box center [301, 262] width 368 height 20
type input "2"
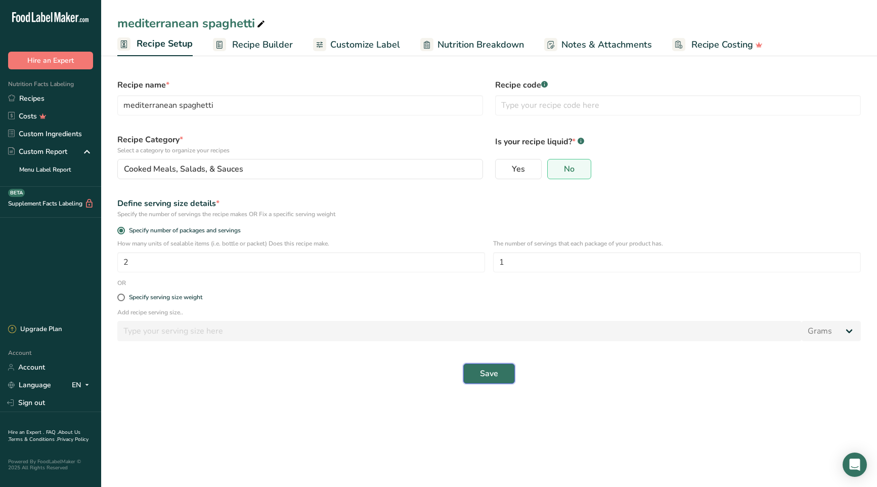
click at [500, 377] on button "Save" at bounding box center [489, 373] width 52 height 20
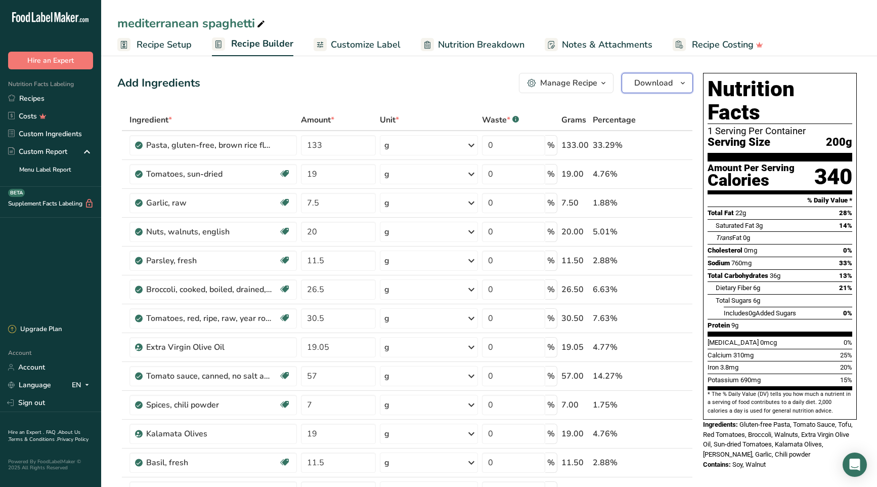
click at [680, 84] on icon "button" at bounding box center [683, 83] width 8 height 13
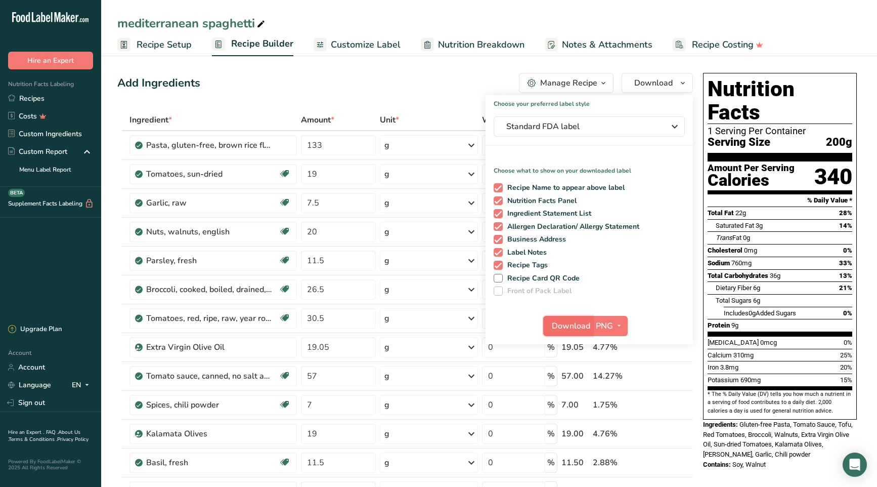
click at [577, 328] on span "Download" at bounding box center [571, 326] width 38 height 12
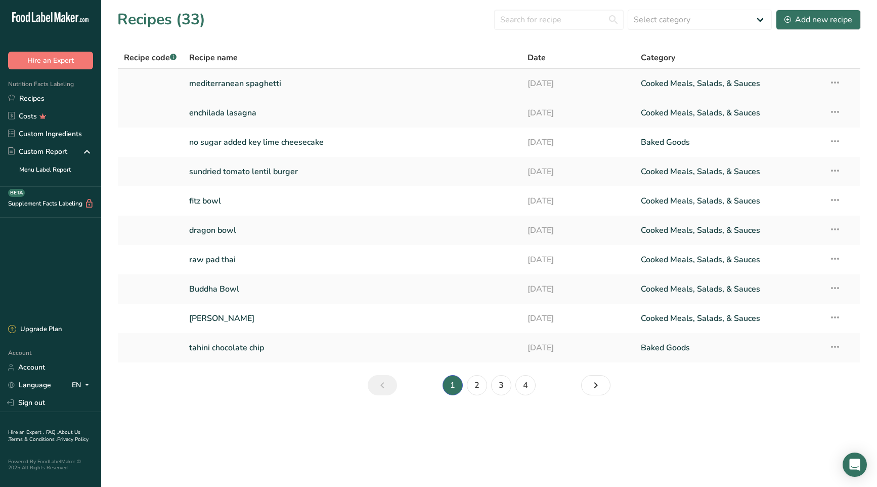
click at [233, 82] on link "mediterranean spaghetti" at bounding box center [352, 83] width 327 height 21
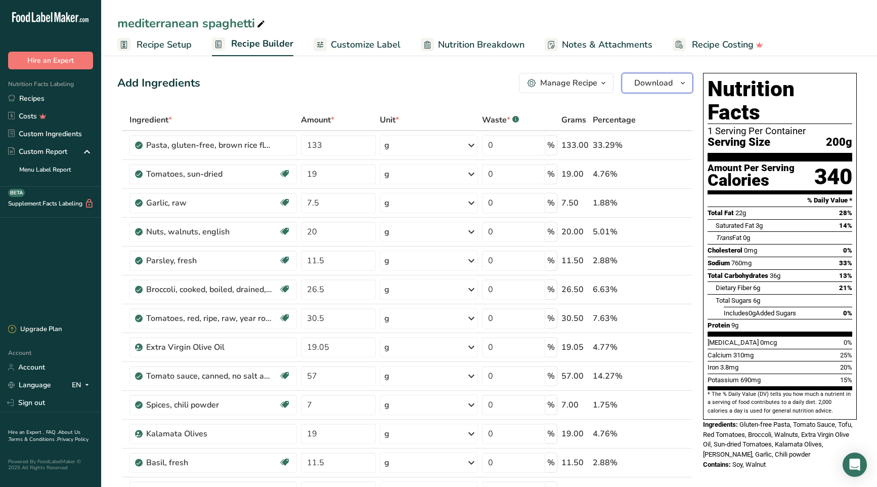
click at [665, 87] on span "Download" at bounding box center [653, 83] width 38 height 12
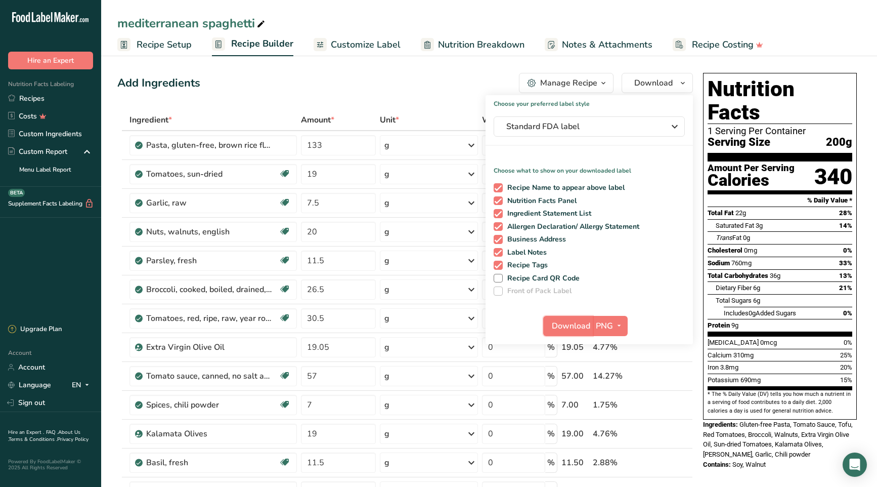
drag, startPoint x: 588, startPoint y: 323, endPoint x: 568, endPoint y: 277, distance: 50.3
click at [588, 323] on span "Download" at bounding box center [571, 326] width 38 height 12
click at [35, 102] on link "Recipes" at bounding box center [50, 99] width 101 height 18
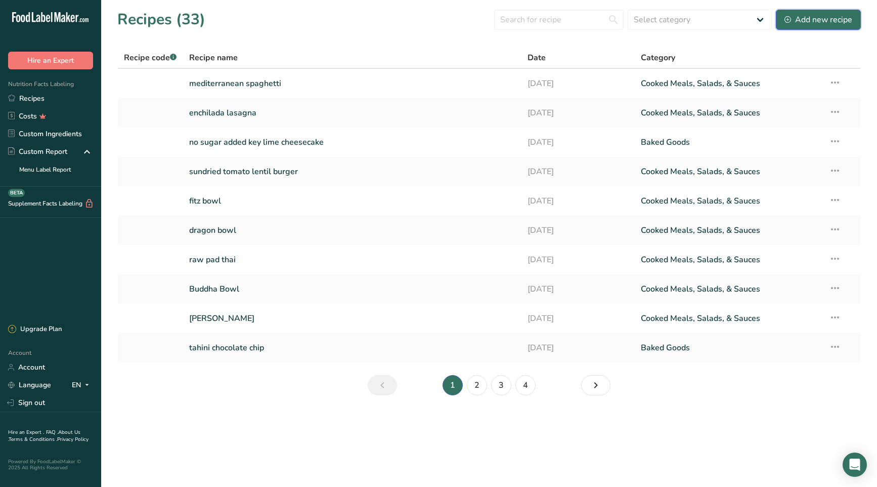
click at [828, 20] on div "Add new recipe" at bounding box center [819, 20] width 68 height 12
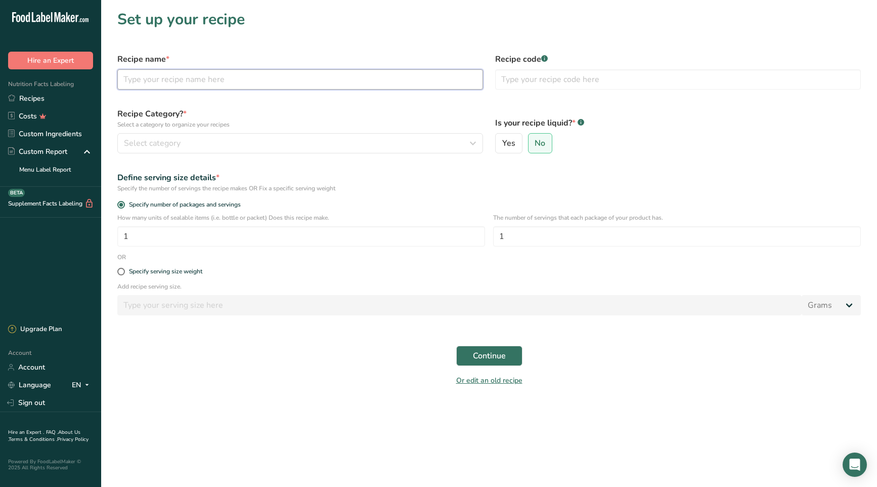
click at [214, 79] on input "text" at bounding box center [300, 79] width 366 height 20
type input "spaghetti squash"
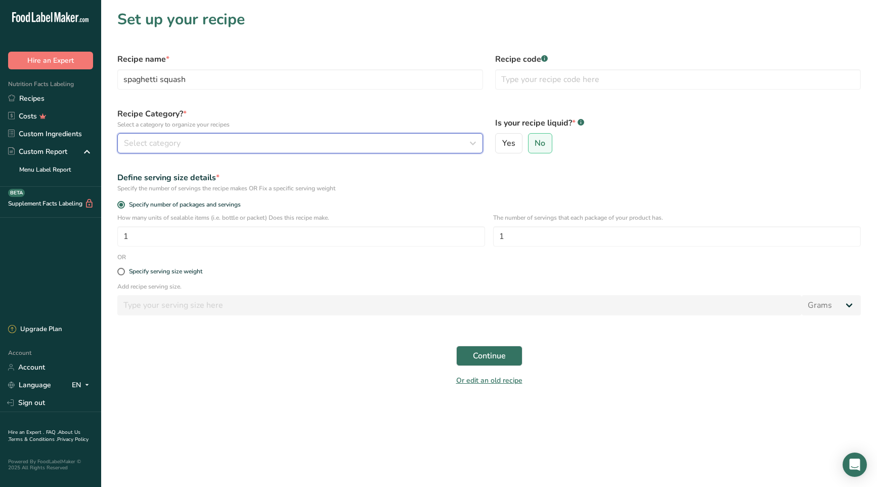
click at [252, 142] on div "Select category" at bounding box center [297, 143] width 347 height 12
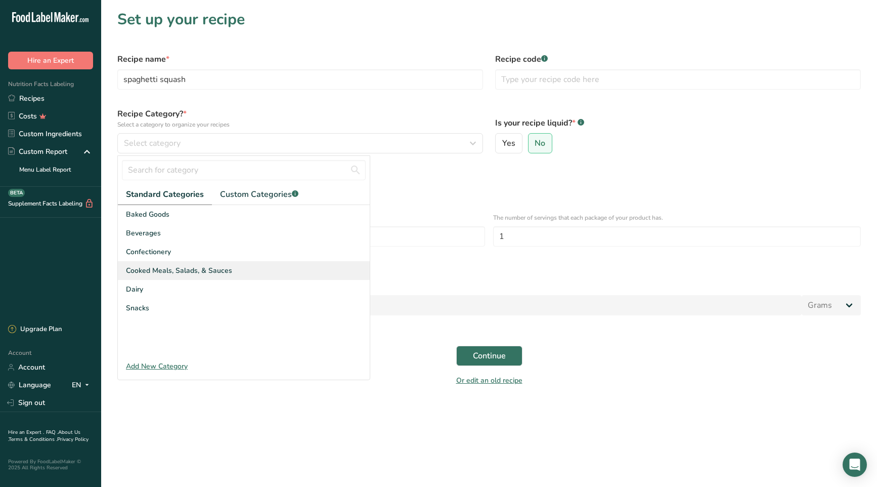
click at [191, 266] on span "Cooked Meals, Salads, & Sauces" at bounding box center [179, 270] width 106 height 11
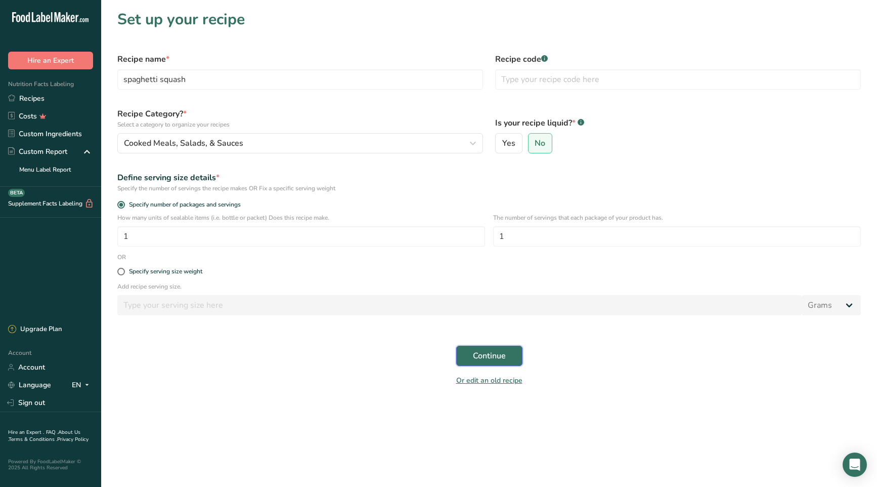
click at [482, 353] on span "Continue" at bounding box center [489, 356] width 33 height 12
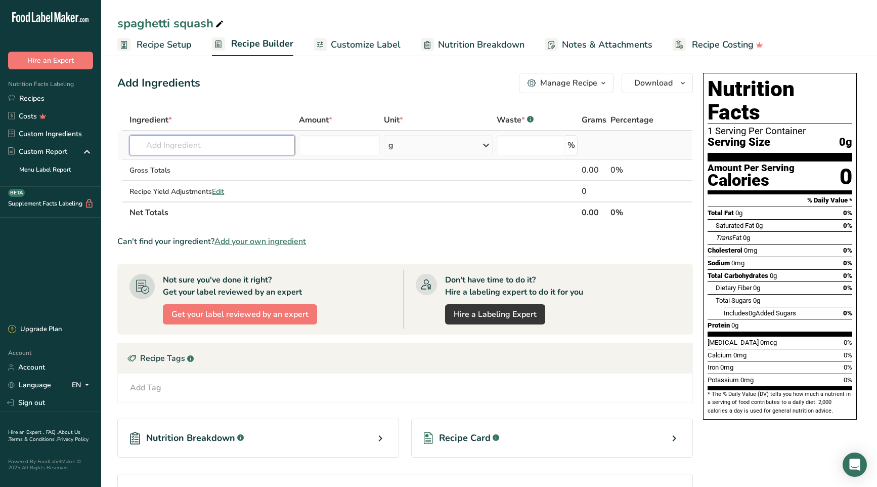
click at [241, 148] on input "text" at bounding box center [212, 145] width 165 height 20
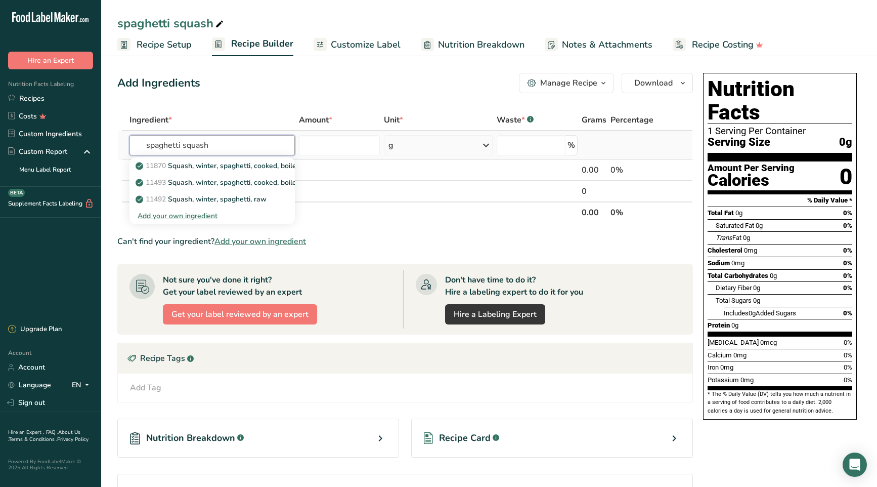
type input "spaghetti squash"
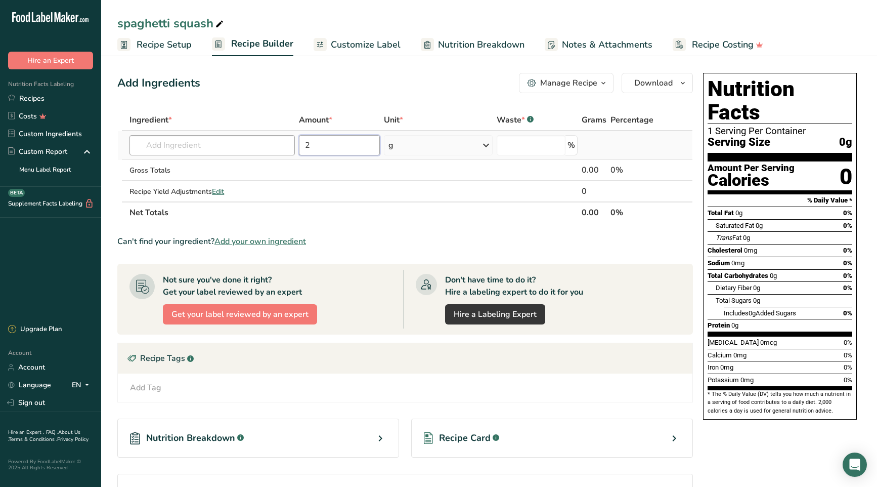
type input "2"
click at [182, 139] on input "text" at bounding box center [212, 145] width 165 height 20
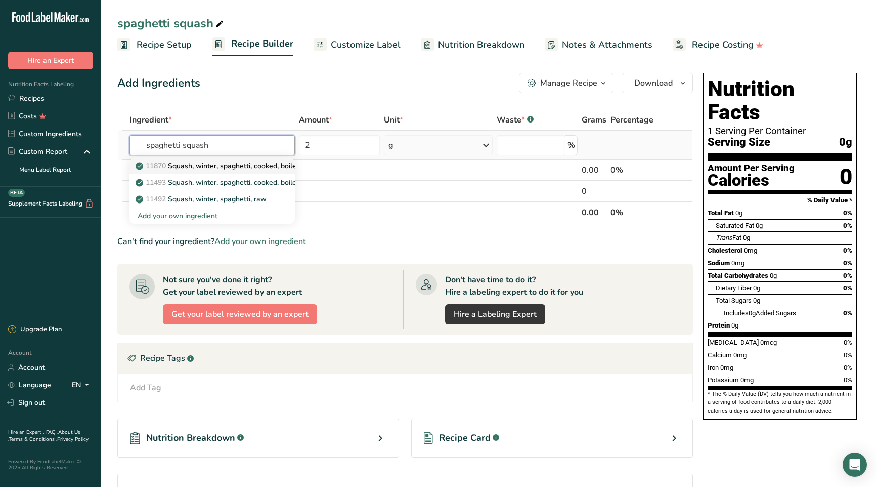
type input "Squash, winter, spaghetti, cooked, boiled, drained, or baked, with salt"
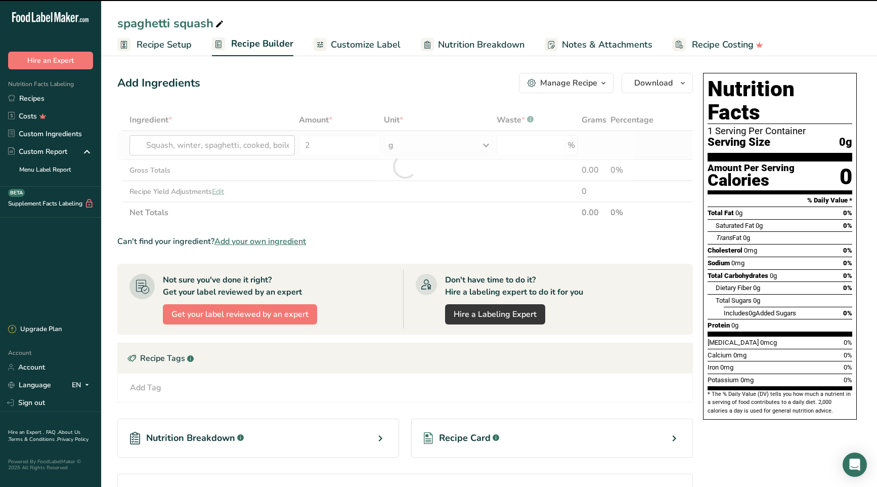
type input "0"
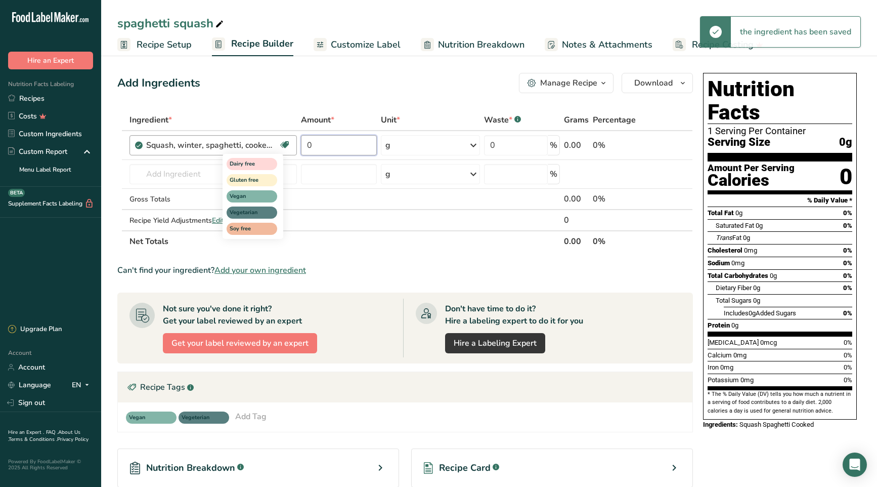
drag, startPoint x: 328, startPoint y: 147, endPoint x: 287, endPoint y: 143, distance: 41.2
click at [287, 143] on tr "Squash, winter, spaghetti, cooked, boiled, drained, or baked, with salt Dairy f…" at bounding box center [405, 145] width 575 height 29
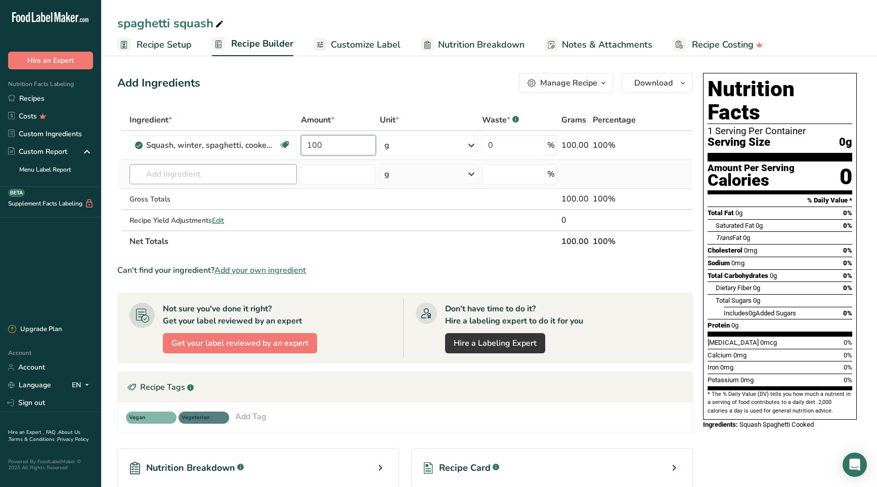
type input "100"
click at [195, 178] on div "Ingredient * Amount * Unit * Waste * .a-a{fill:#347362;}.b-a{fill:#fff;} Grams …" at bounding box center [405, 180] width 576 height 143
type input "Vegan Cheese"
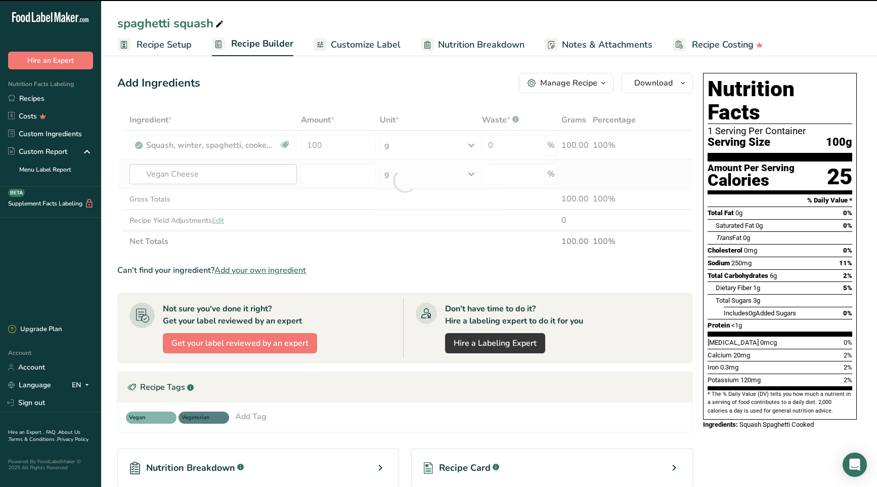
type input "0"
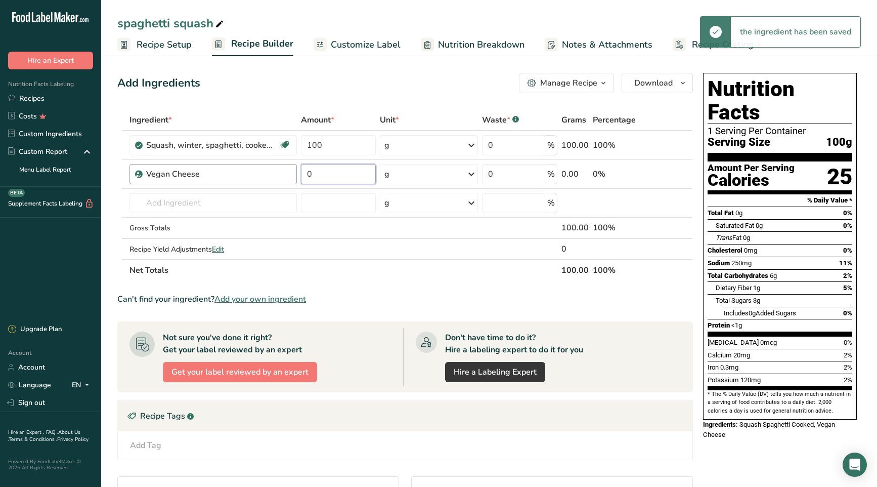
drag, startPoint x: 314, startPoint y: 174, endPoint x: 290, endPoint y: 172, distance: 23.9
click at [290, 172] on tr "Vegan Cheese 0 g Weight Units g kg mg See more Volume Units l Volume units requ…" at bounding box center [405, 174] width 575 height 29
type input "37"
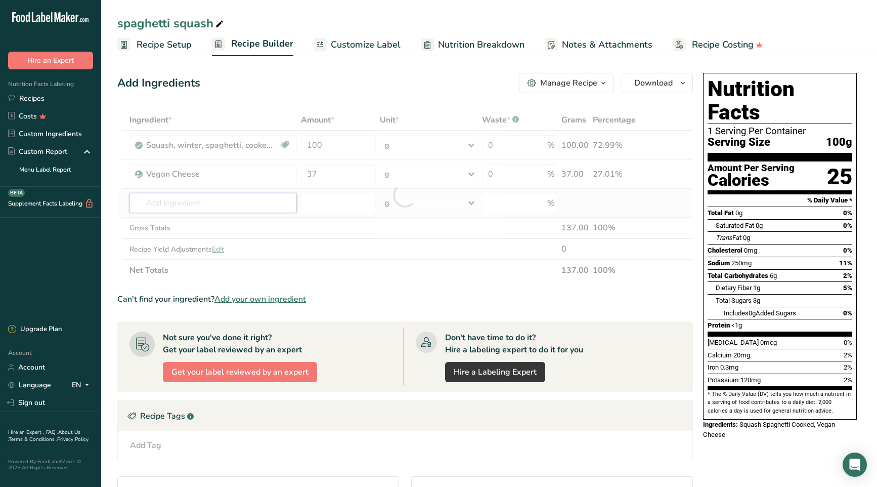
click at [203, 197] on div "Ingredient * Amount * Unit * Waste * .a-a{fill:#347362;}.b-a{fill:#fff;} Grams …" at bounding box center [405, 195] width 576 height 172
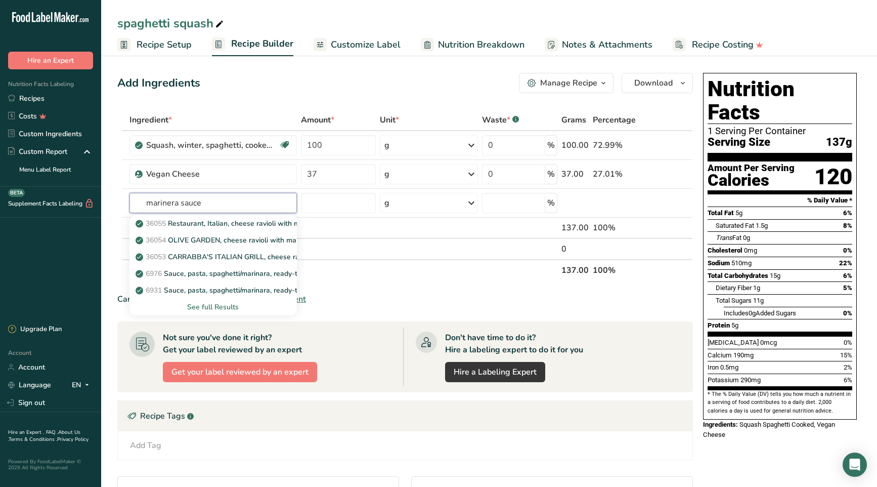
drag, startPoint x: 205, startPoint y: 198, endPoint x: 83, endPoint y: 190, distance: 122.2
click at [83, 190] on div ".a-20{fill:#fff;} Hire an Expert Nutrition Facts Labeling Recipes Costs Custom …" at bounding box center [438, 323] width 877 height 646
type input "Sauce, pasta, spaghetti/marinara, ready-to-serve, low sodium"
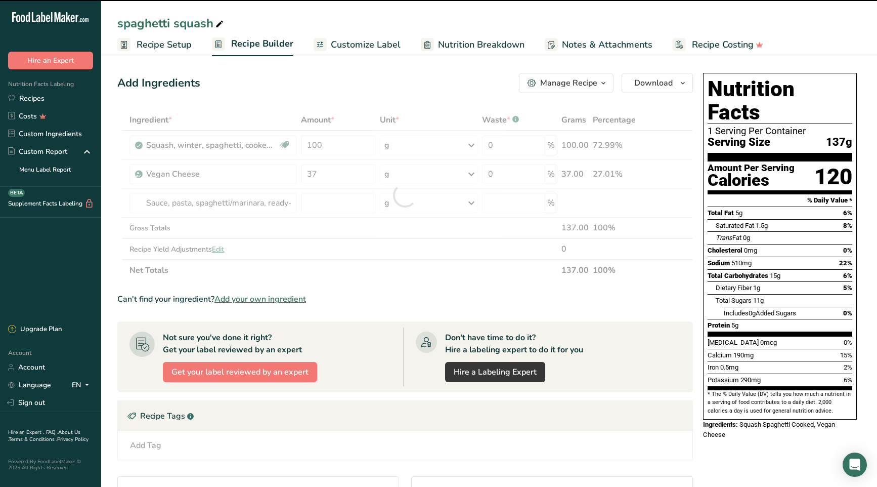
type input "0"
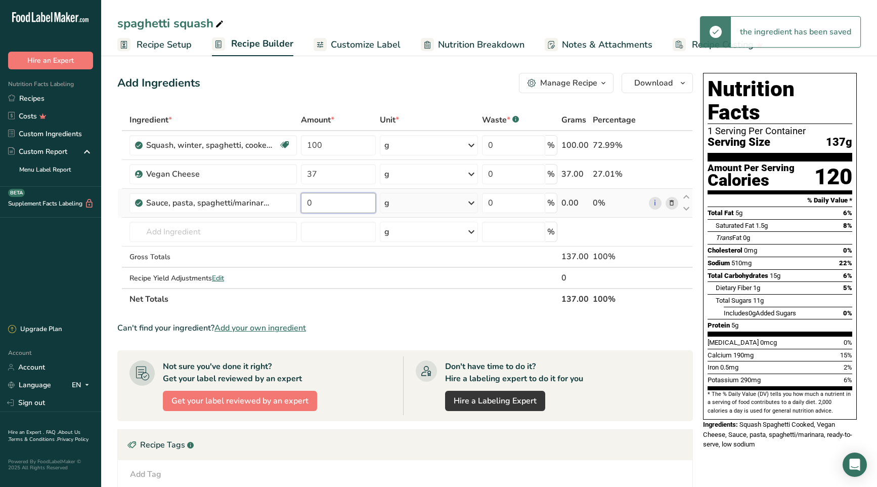
click at [299, 201] on td "0" at bounding box center [338, 203] width 79 height 29
type input "37"
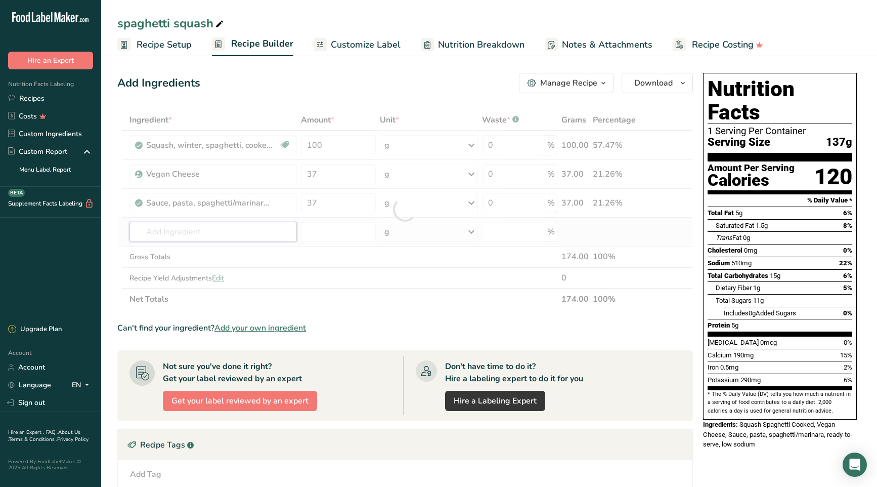
click at [236, 227] on div "Ingredient * Amount * Unit * Waste * .a-a{fill:#347362;}.b-a{fill:#fff;} Grams …" at bounding box center [405, 209] width 576 height 200
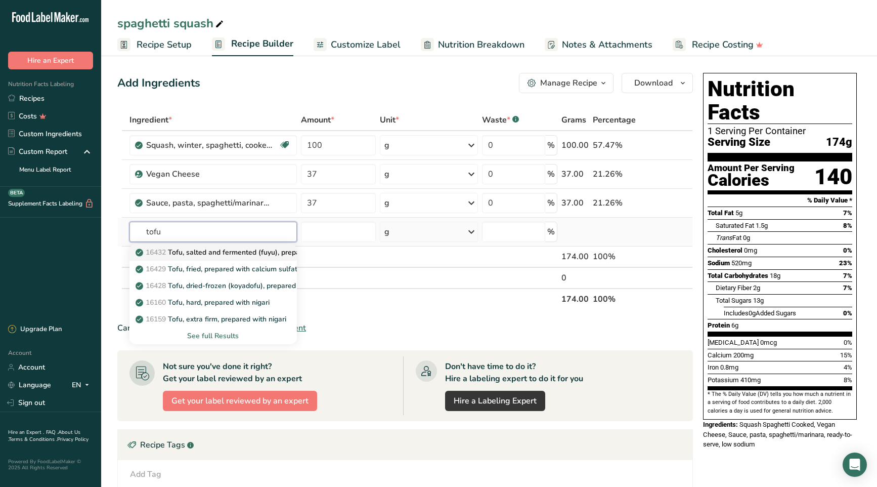
type input "Tofu, salted and fermented (fuyu), prepared with calcium sulfate"
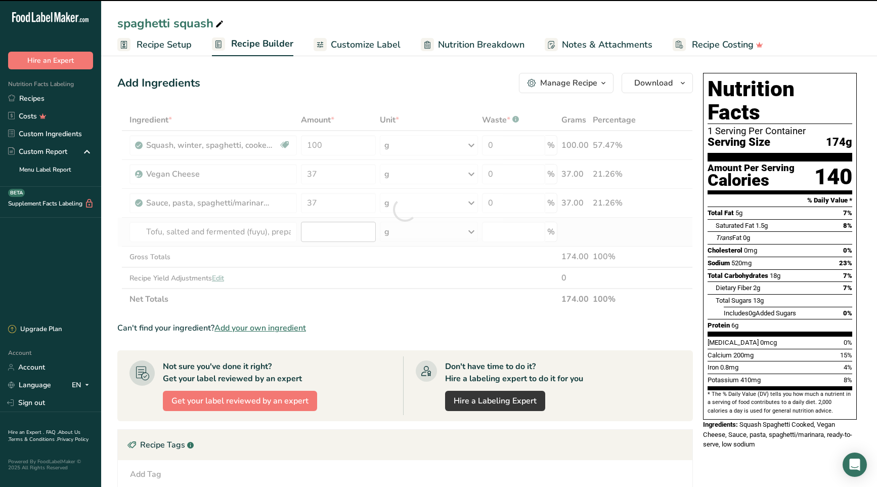
type input "0"
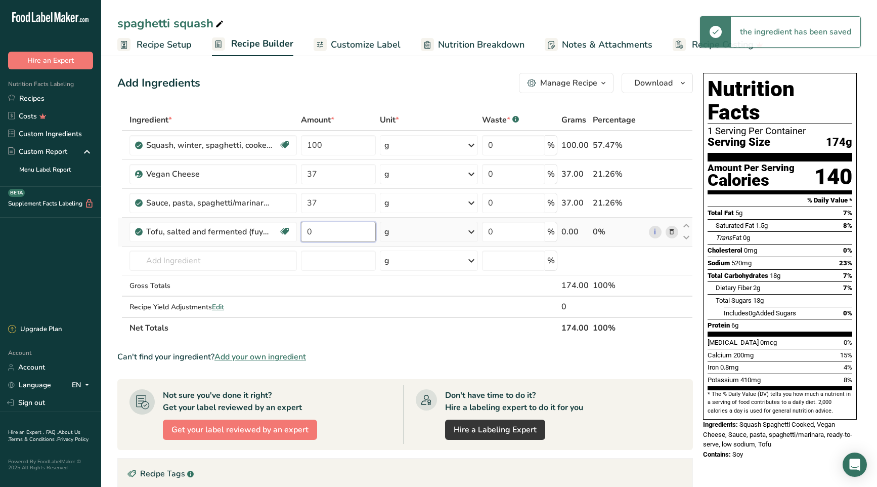
drag, startPoint x: 309, startPoint y: 230, endPoint x: 303, endPoint y: 229, distance: 6.6
click at [303, 229] on input "0" at bounding box center [338, 232] width 75 height 20
type input "25"
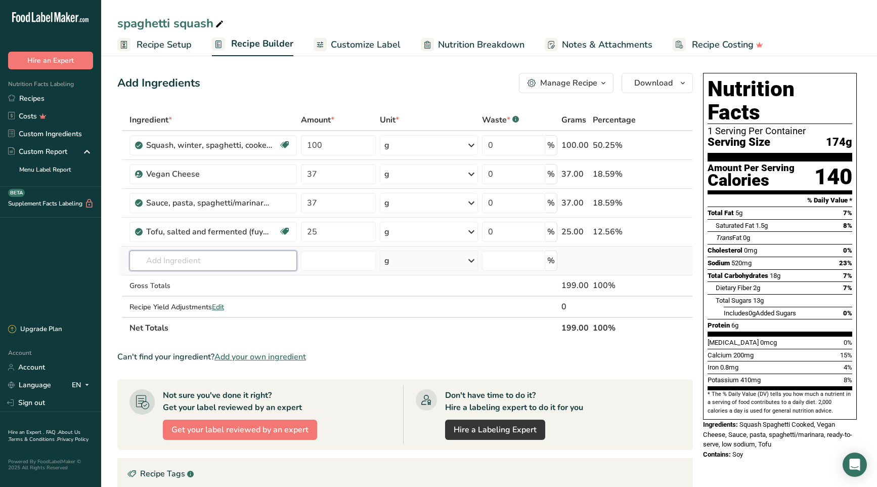
click at [228, 259] on div "Ingredient * Amount * Unit * Waste * .a-a{fill:#347362;}.b-a{fill:#fff;} Grams …" at bounding box center [405, 223] width 576 height 229
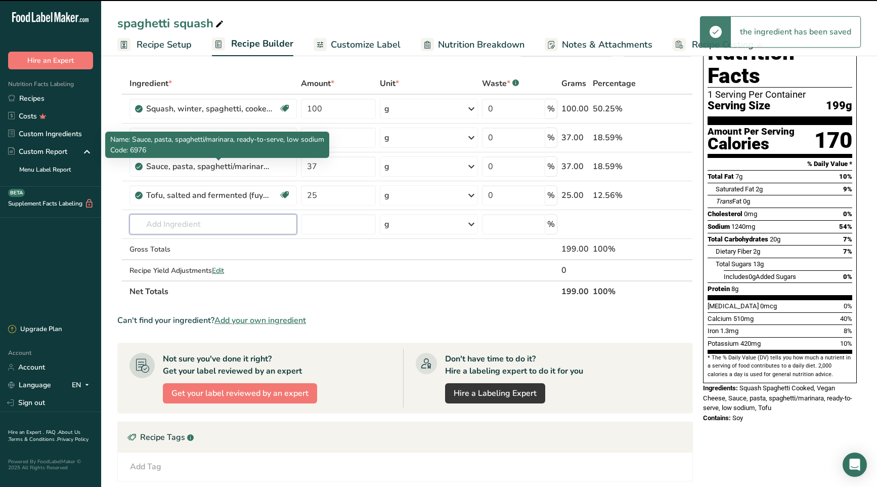
scroll to position [50, 0]
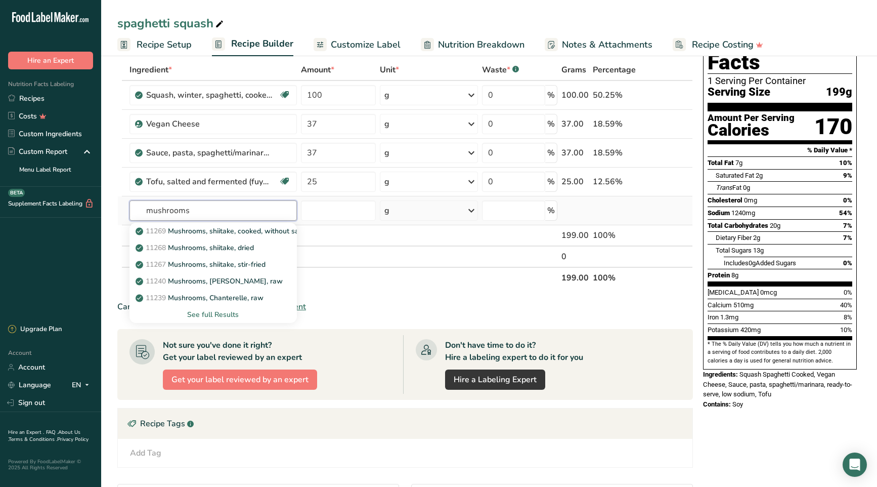
type input "mushrooms"
click at [237, 311] on div "See full Results" at bounding box center [213, 314] width 151 height 11
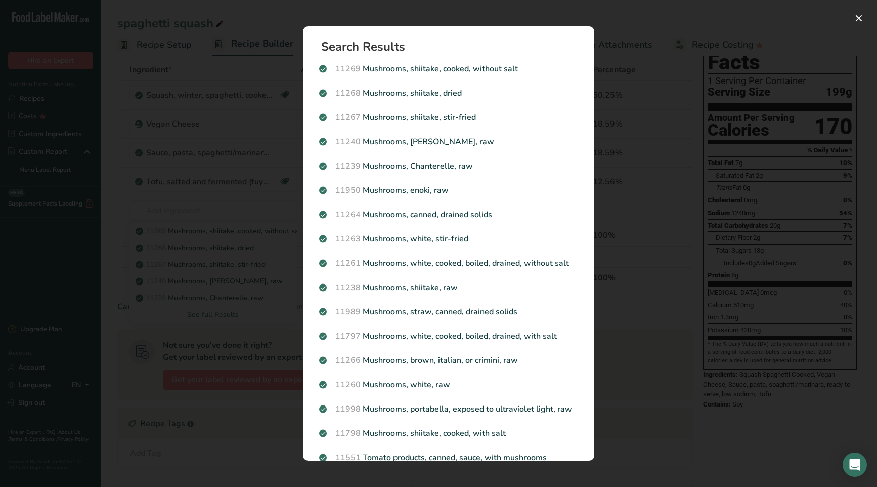
click at [445, 68] on p "11269 Mushrooms, shiitake, cooked, without salt" at bounding box center [448, 69] width 259 height 12
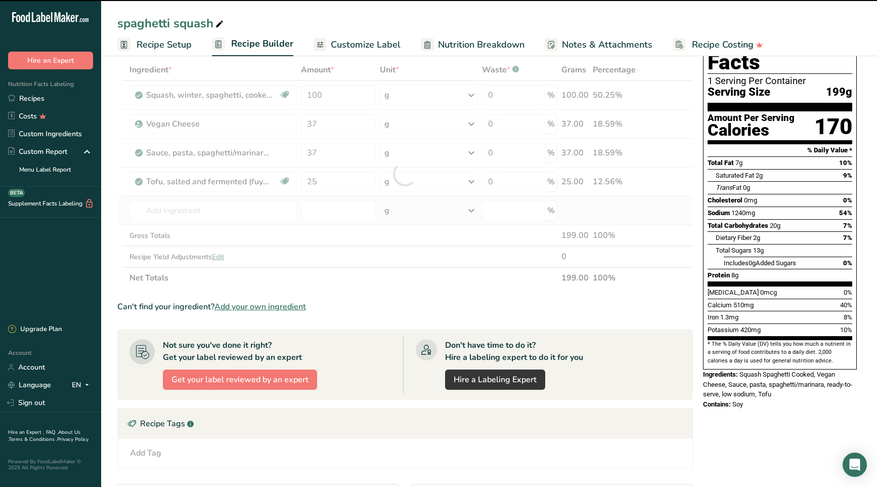
type input "0"
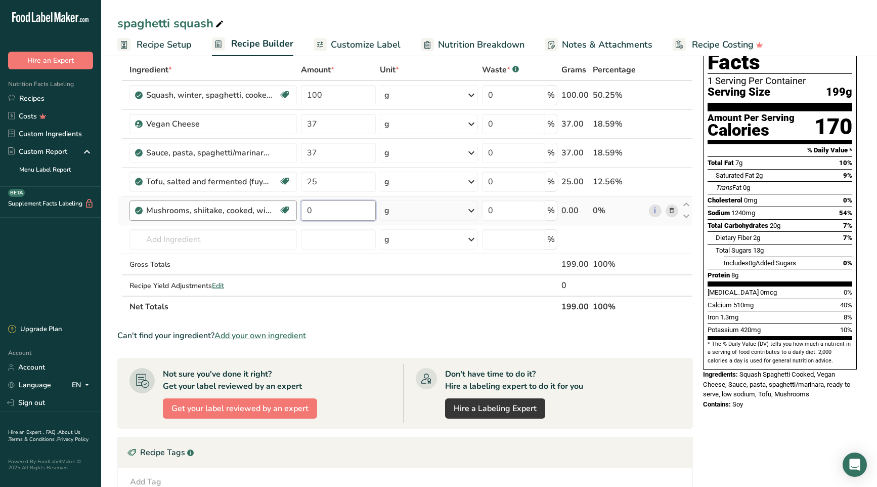
click at [295, 211] on tr "Mushrooms, shiitake, cooked, without salt Source of Antioxidants Dairy free Glu…" at bounding box center [405, 210] width 575 height 29
type input "20"
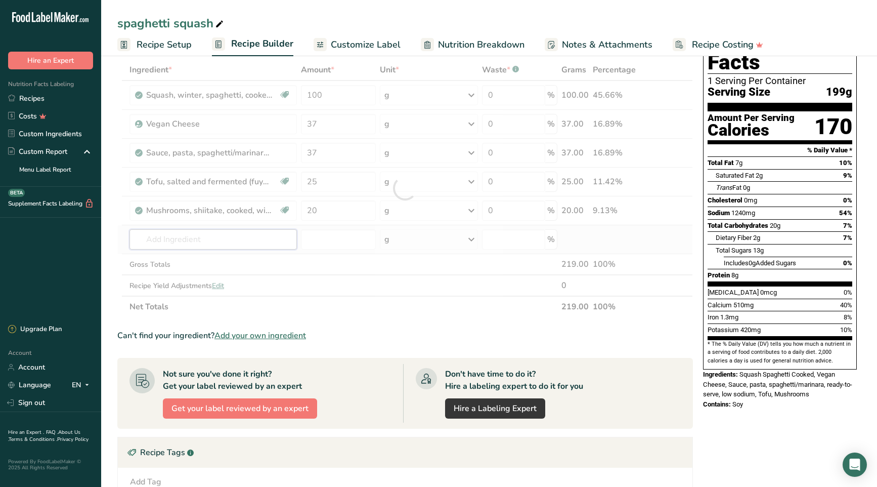
click at [202, 240] on div "Ingredient * Amount * Unit * Waste * .a-a{fill:#347362;}.b-a{fill:#fff;} Grams …" at bounding box center [405, 188] width 576 height 258
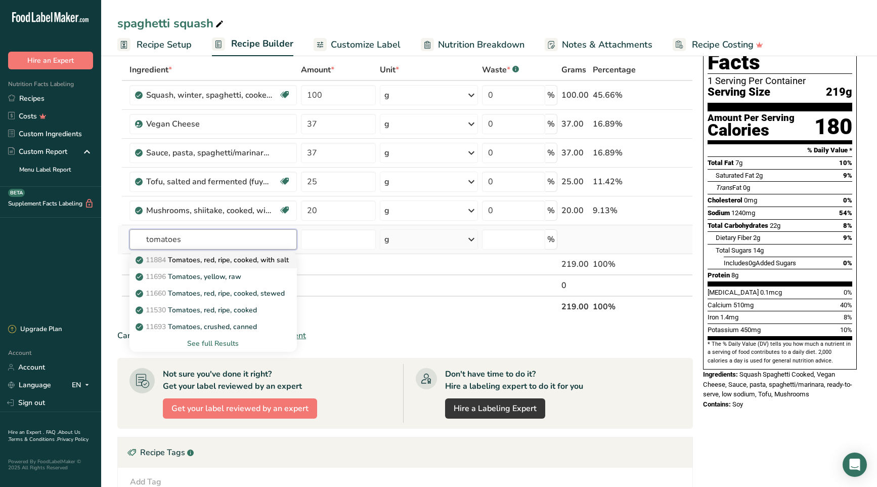
type input "tomatoes"
click at [236, 261] on p "11884 Tomatoes, red, ripe, cooked, with salt" at bounding box center [213, 259] width 151 height 11
type input "Tomatoes, red, ripe, cooked, with salt"
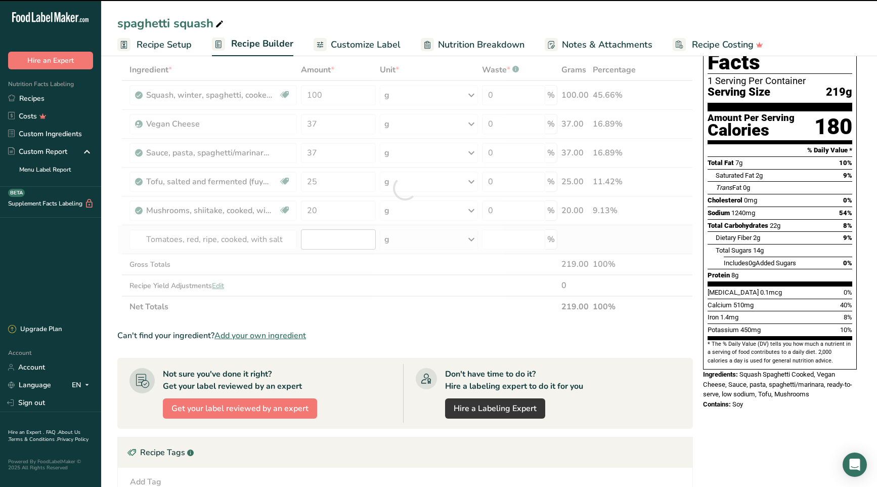
type input "0"
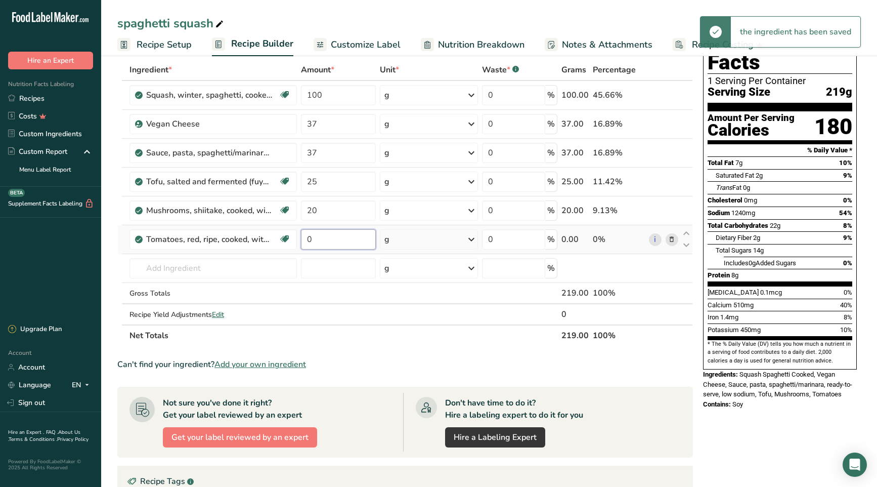
drag, startPoint x: 319, startPoint y: 239, endPoint x: 307, endPoint y: 237, distance: 11.7
click at [307, 237] on input "0" at bounding box center [338, 239] width 75 height 20
type input "17"
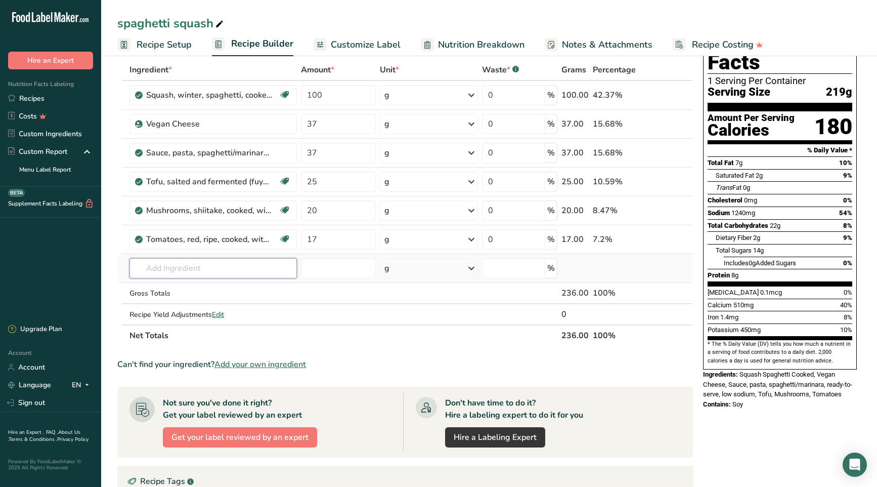
click at [248, 268] on div "Ingredient * Amount * Unit * Waste * .a-a{fill:#347362;}.b-a{fill:#fff;} Grams …" at bounding box center [405, 202] width 576 height 287
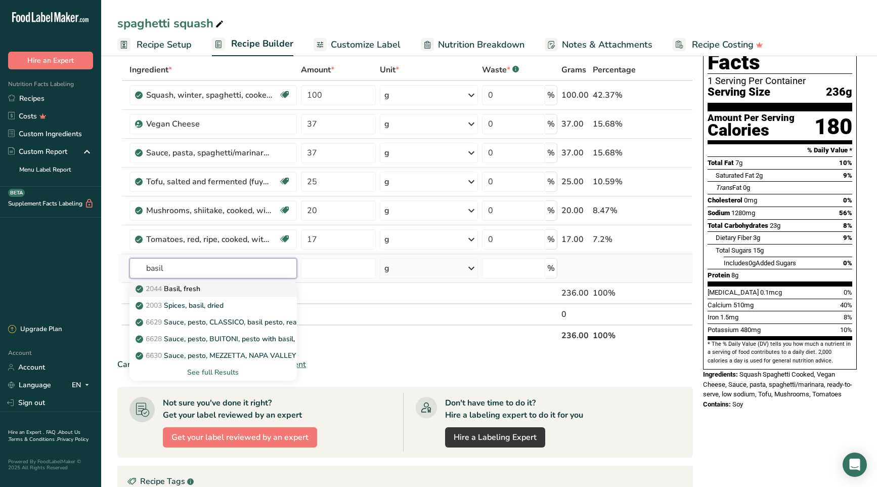
type input "basil"
drag, startPoint x: 216, startPoint y: 290, endPoint x: 221, endPoint y: 290, distance: 5.6
click at [221, 290] on div "2044 Basil, fresh" at bounding box center [205, 288] width 135 height 11
type input "Basil, fresh"
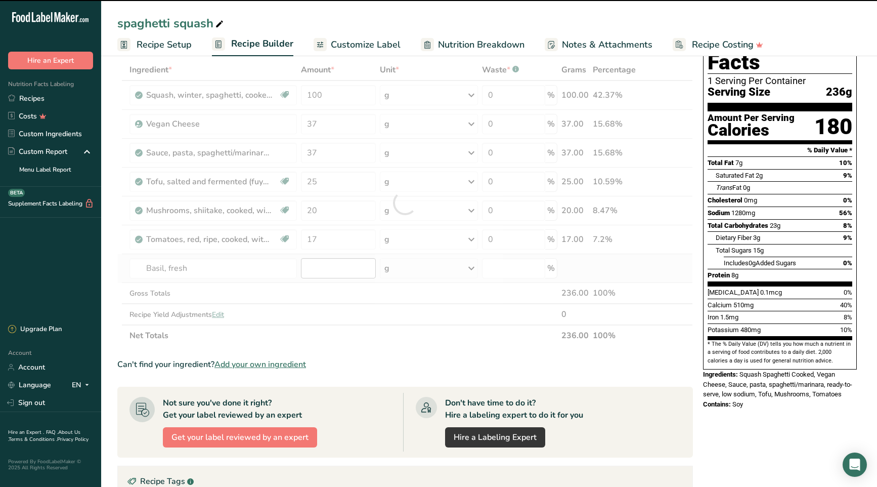
type input "0"
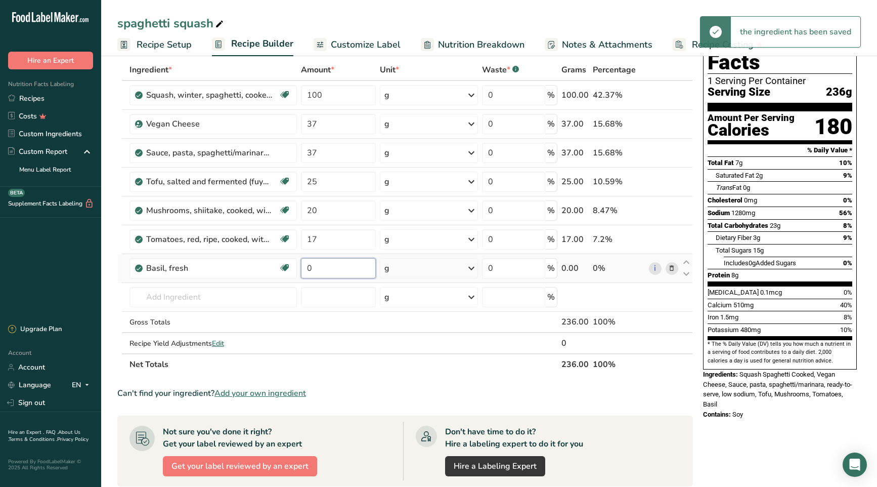
drag, startPoint x: 313, startPoint y: 267, endPoint x: 301, endPoint y: 266, distance: 11.7
click at [296, 265] on tr "Basil, fresh Source of Antioxidants Dairy free Gluten free Vegan Vegetarian Soy…" at bounding box center [405, 268] width 575 height 29
type input "7.5"
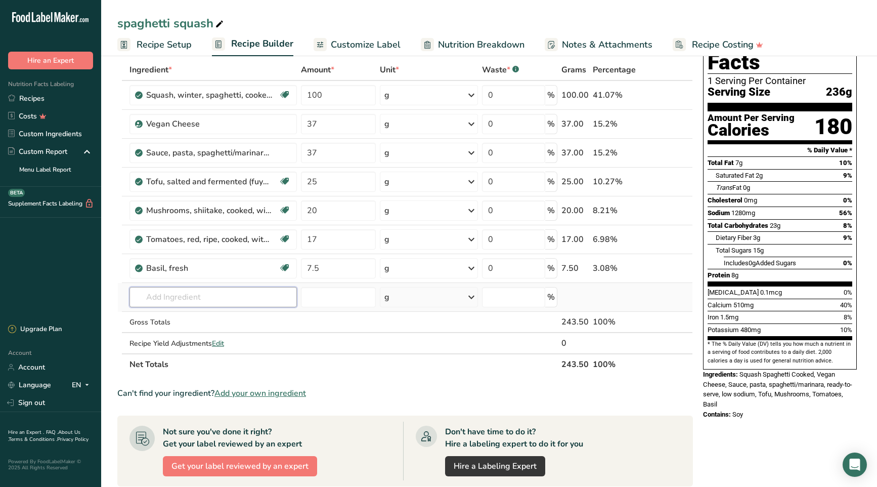
click at [256, 297] on div "Ingredient * Amount * Unit * Waste * .a-a{fill:#347362;}.b-a{fill:#fff;} Grams …" at bounding box center [405, 217] width 576 height 316
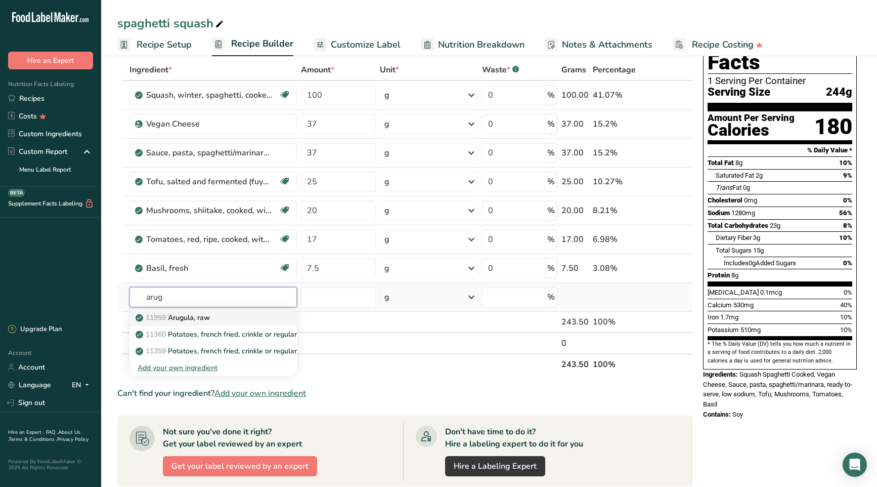
type input "arug"
click at [225, 314] on div "11959 [GEOGRAPHIC_DATA], raw" at bounding box center [205, 317] width 135 height 11
type input "Arugula, raw"
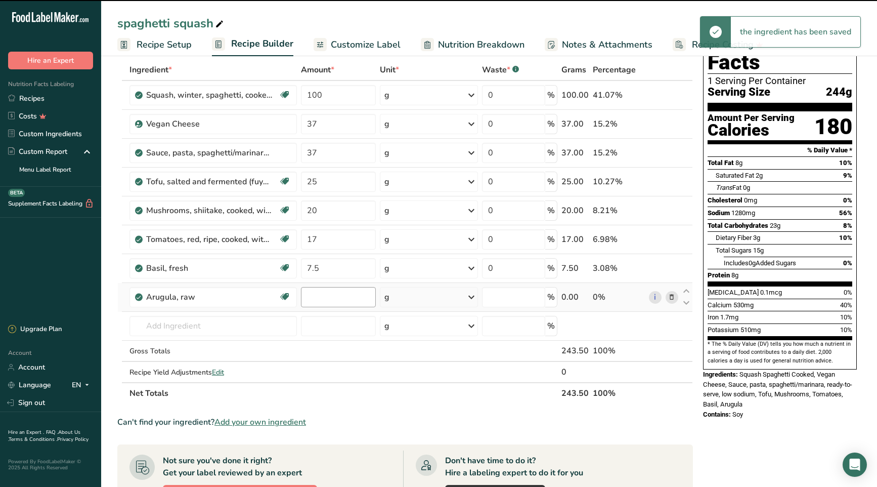
type input "0"
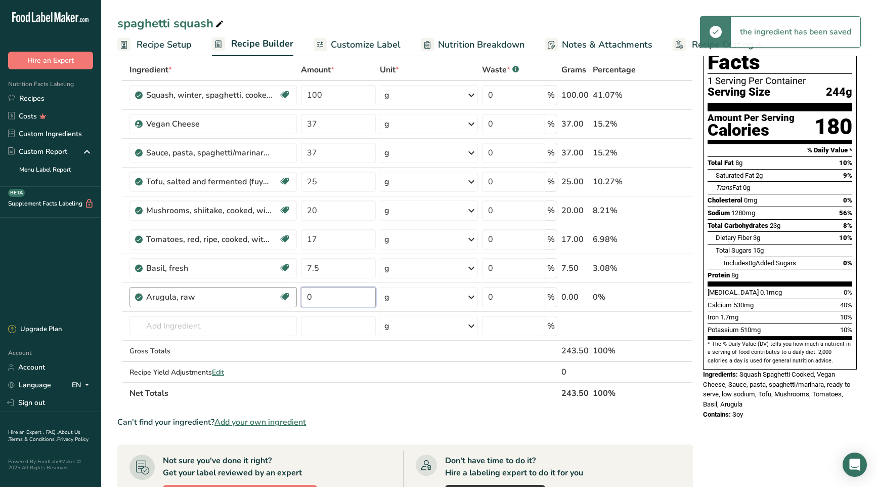
drag, startPoint x: 316, startPoint y: 299, endPoint x: 288, endPoint y: 297, distance: 27.9
click at [288, 297] on tr "Arugula, raw Dairy free Gluten free Vegan Vegetarian Soy free 0 g Portions 1 le…" at bounding box center [405, 297] width 575 height 29
type input "12"
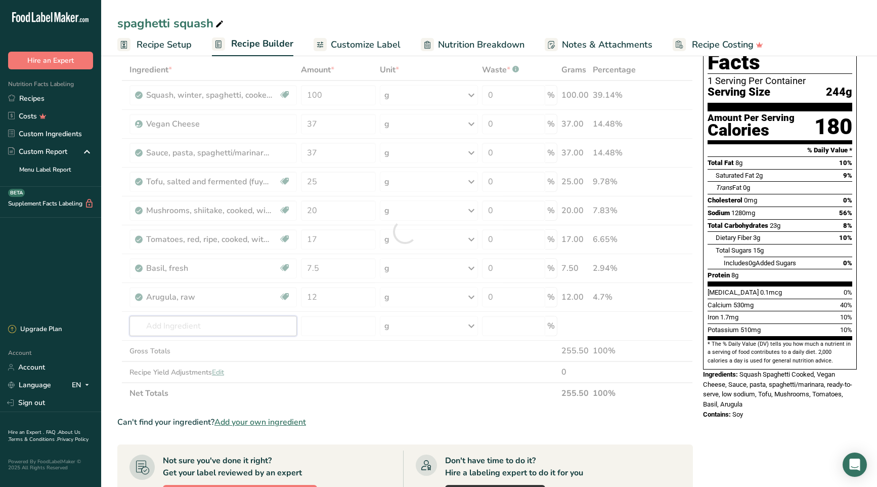
click at [204, 323] on div "Ingredient * Amount * Unit * Waste * .a-a{fill:#347362;}.b-a{fill:#fff;} Grams …" at bounding box center [405, 231] width 576 height 345
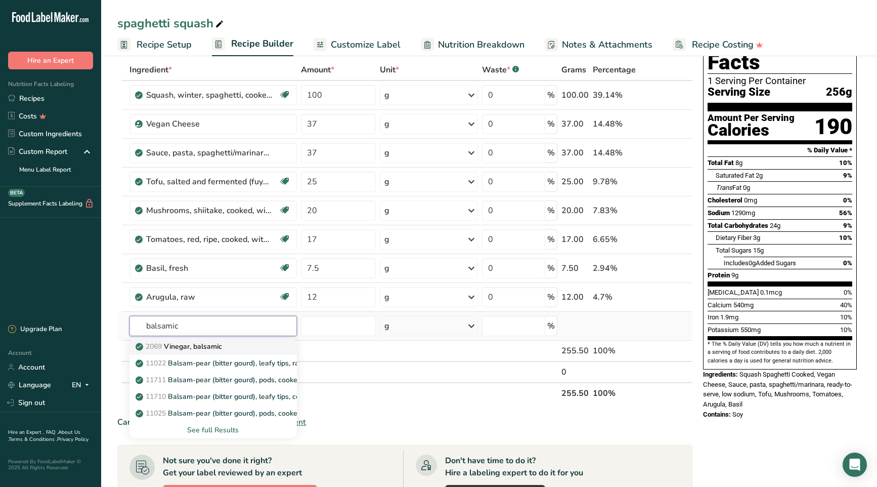
type input "balsamic"
click at [207, 346] on p "2069 Vinegar, balsamic" at bounding box center [180, 346] width 84 height 11
type input "Vinegar, balsamic"
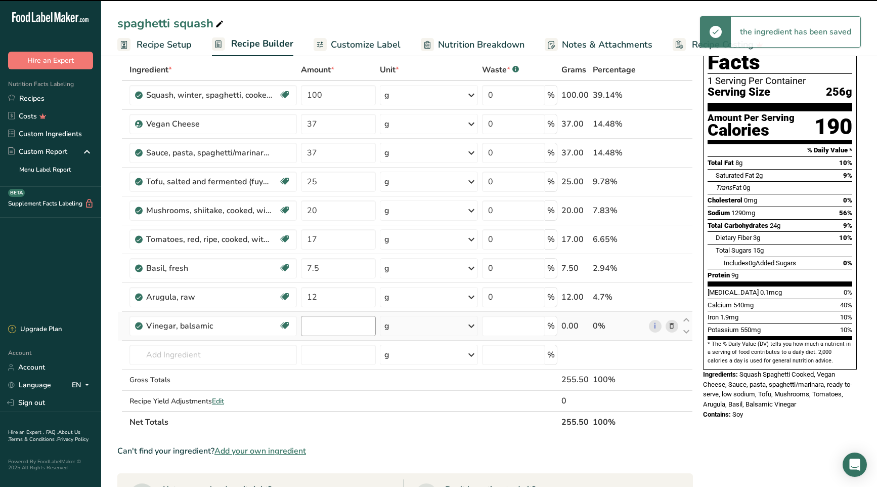
type input "0"
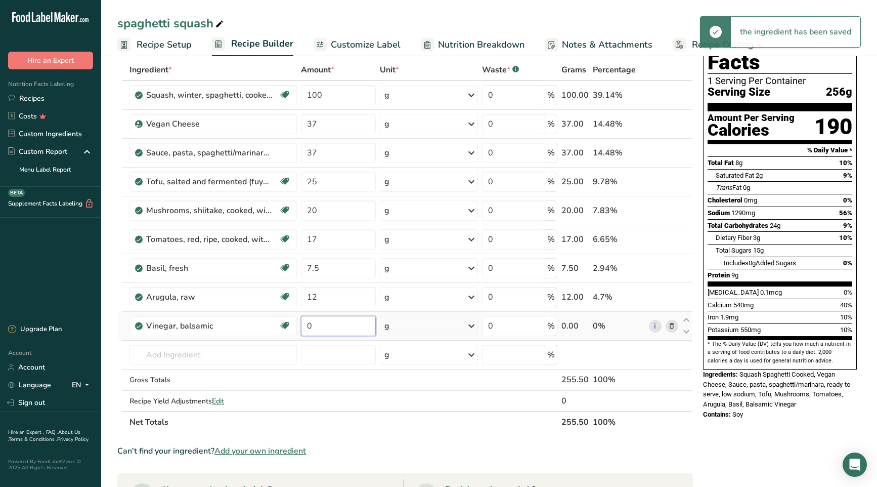
drag, startPoint x: 329, startPoint y: 329, endPoint x: 301, endPoint y: 328, distance: 27.9
click at [301, 328] on input "0" at bounding box center [338, 326] width 75 height 20
type input "3.5"
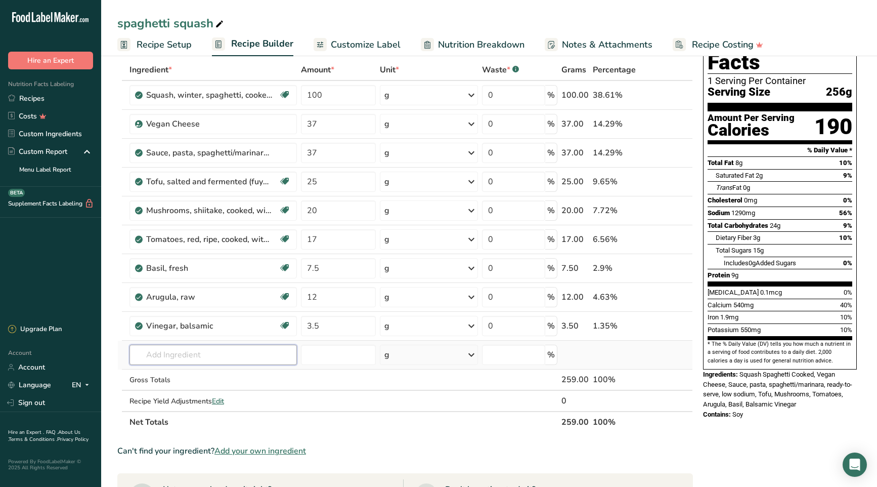
click at [242, 356] on div "Ingredient * Amount * Unit * Waste * .a-a{fill:#347362;}.b-a{fill:#fff;} Grams …" at bounding box center [405, 245] width 576 height 373
type input "hemp seeds"
click at [331, 356] on input "number" at bounding box center [338, 355] width 75 height 20
type input "1"
click at [230, 354] on input "text" at bounding box center [213, 355] width 167 height 20
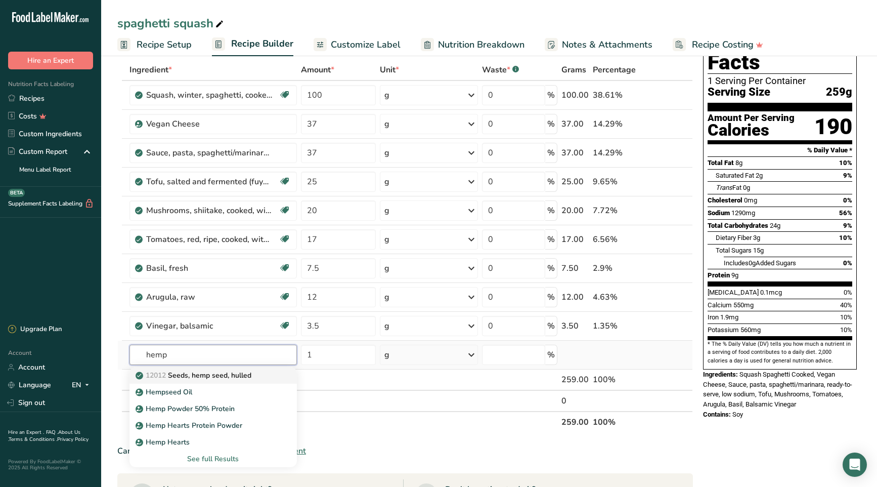
type input "Seeds, hemp seed, hulled"
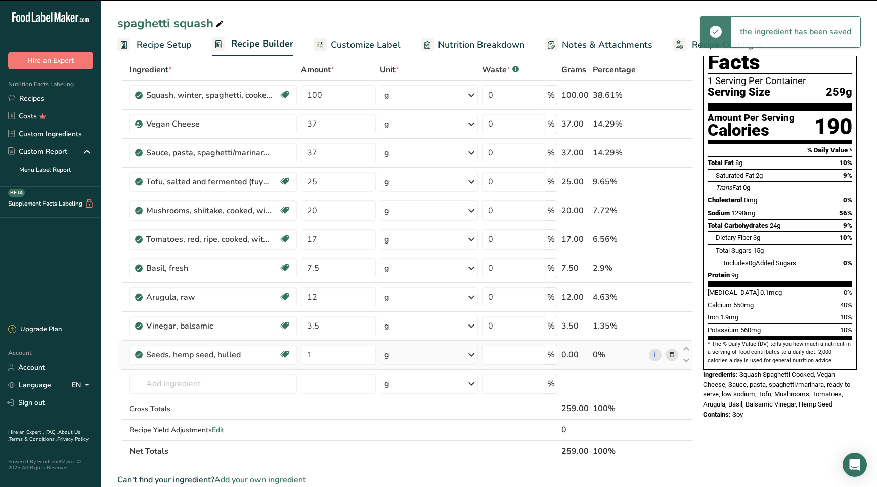
type input "0"
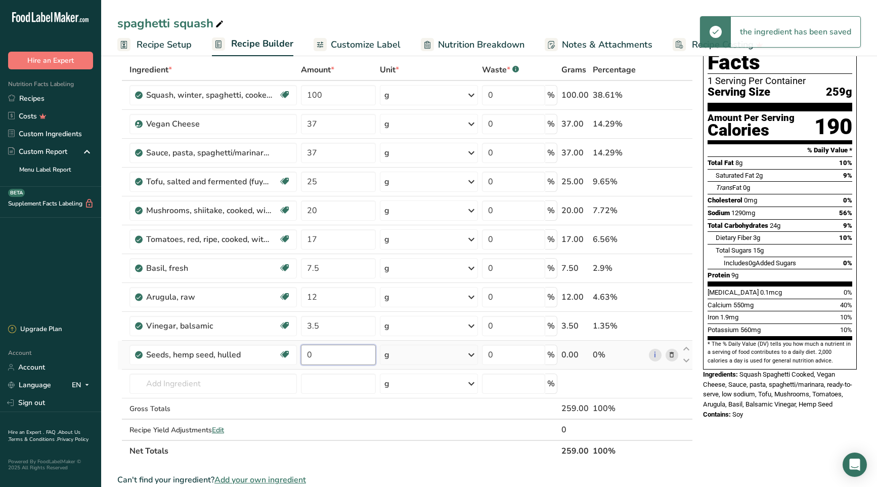
click at [302, 354] on input "0" at bounding box center [338, 355] width 75 height 20
type input "1"
click at [349, 448] on div "Ingredient * Amount * Unit * Waste * .a-a{fill:#347362;}.b-a{fill:#fff;} Grams …" at bounding box center [405, 260] width 576 height 402
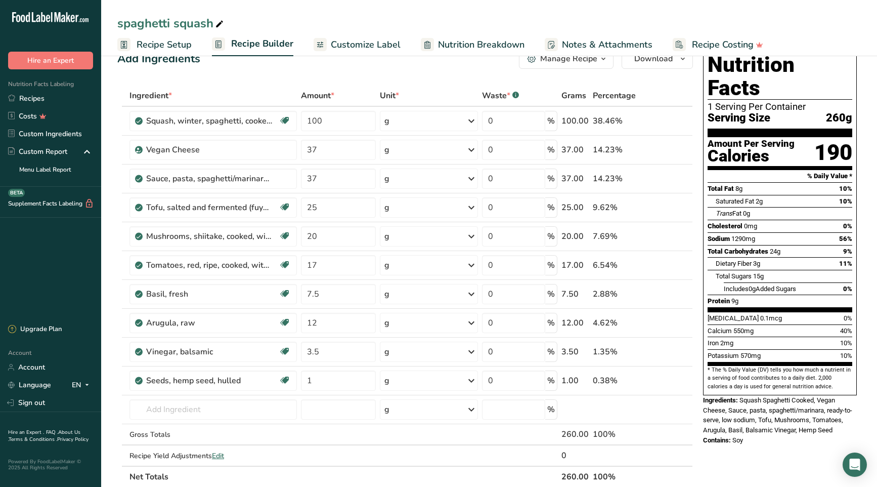
scroll to position [0, 0]
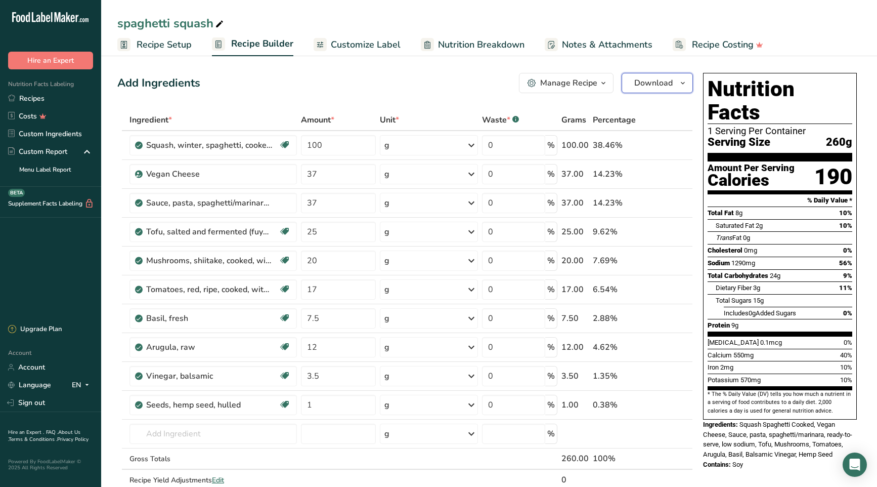
click at [683, 82] on icon "button" at bounding box center [683, 83] width 8 height 13
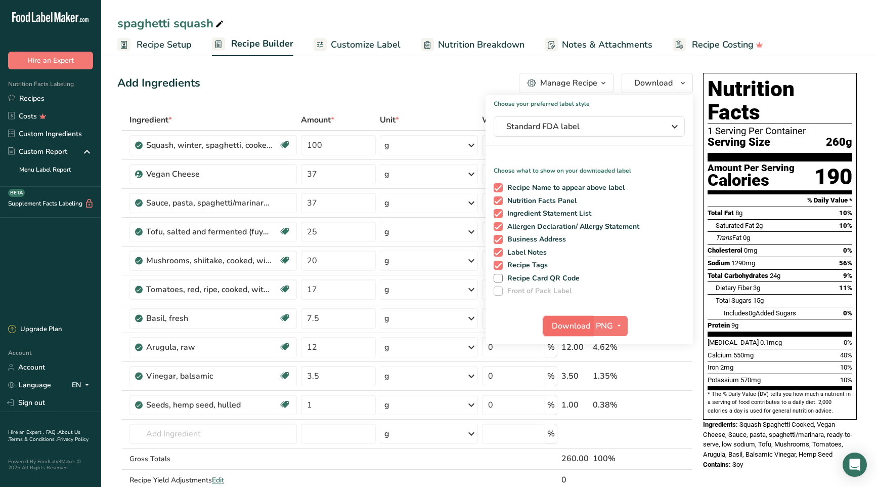
click at [566, 326] on span "Download" at bounding box center [571, 326] width 38 height 12
